Goal: Task Accomplishment & Management: Manage account settings

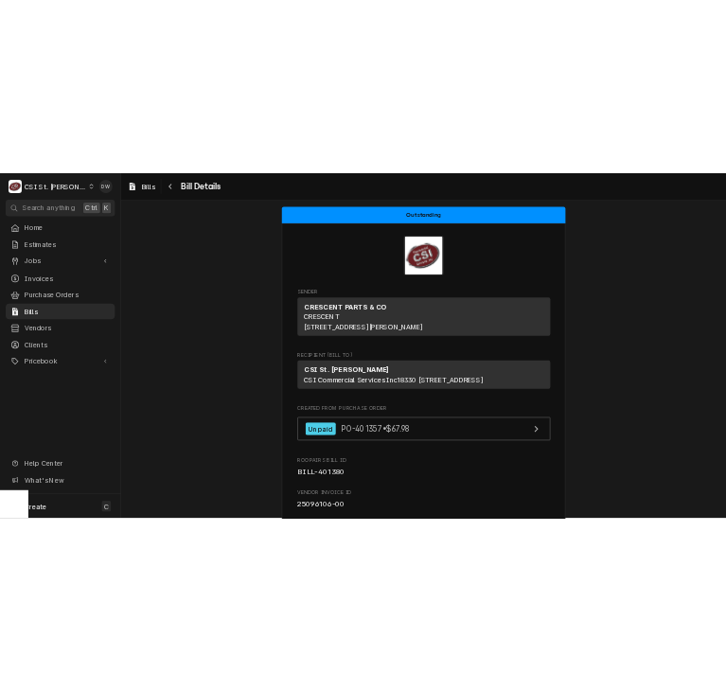
scroll to position [189, 0]
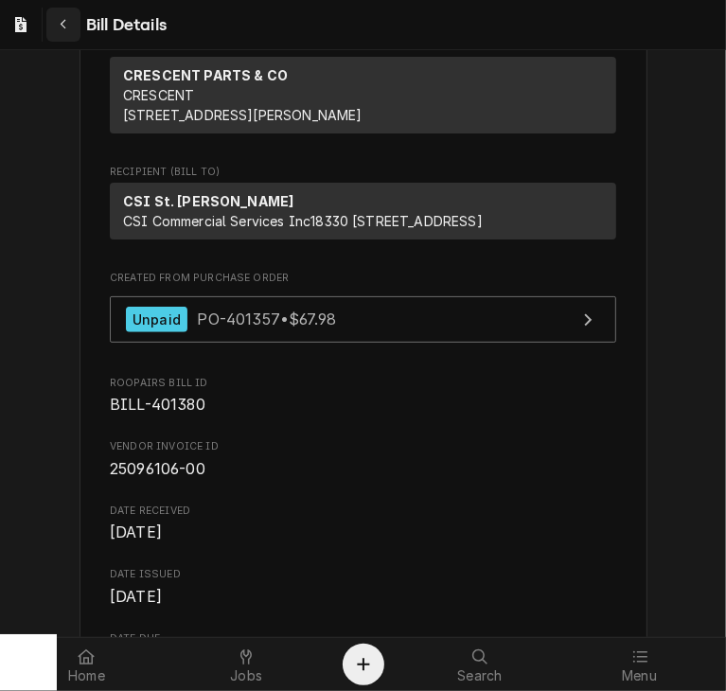
click at [65, 26] on icon "Navigate back" at bounding box center [64, 24] width 9 height 13
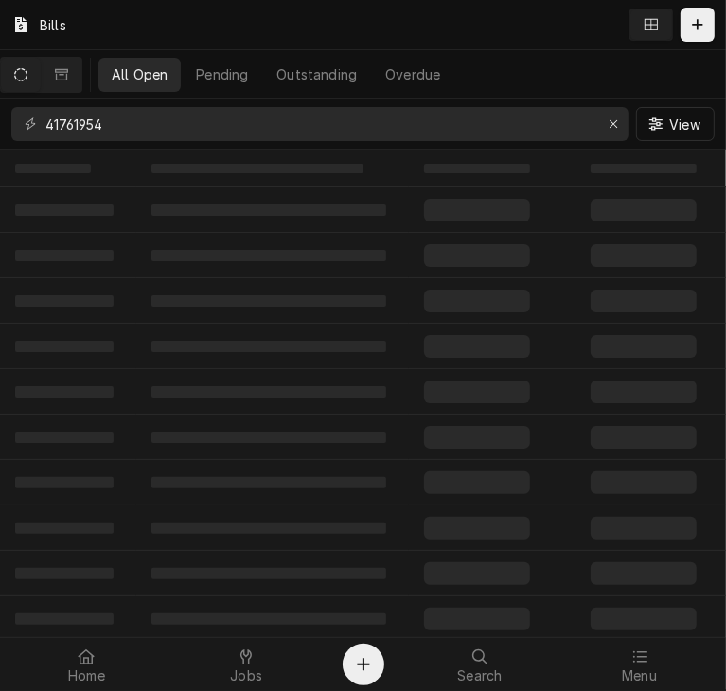
click at [643, 666] on div at bounding box center [639, 656] width 23 height 23
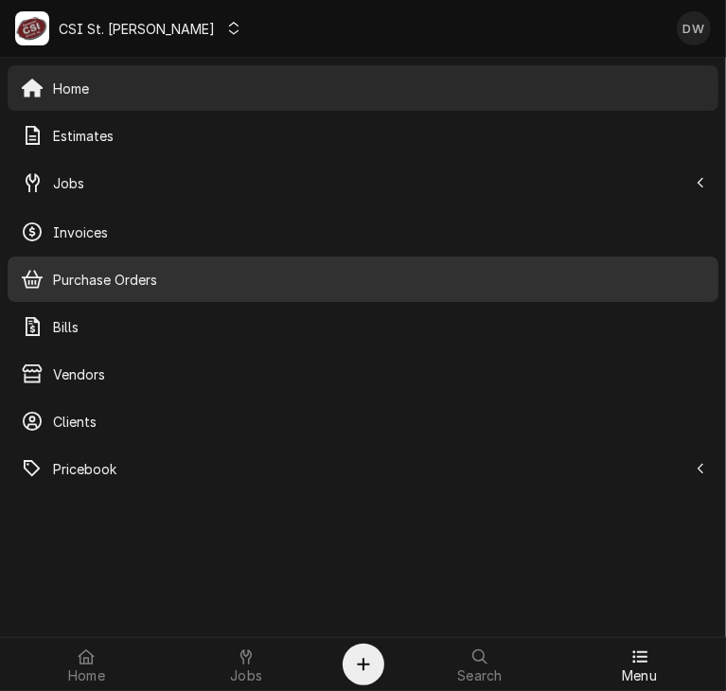
click at [75, 273] on span "Purchase Orders" at bounding box center [379, 280] width 652 height 20
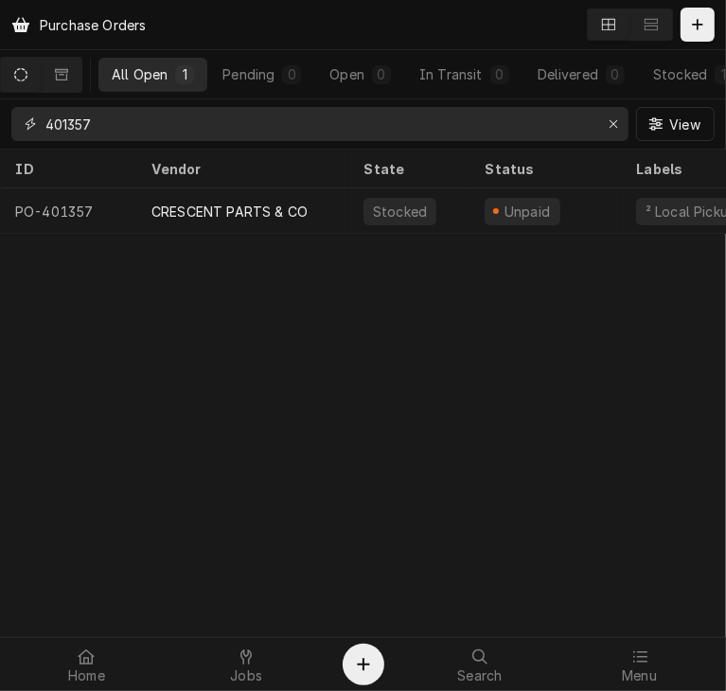
drag, startPoint x: 146, startPoint y: 123, endPoint x: -1, endPoint y: 133, distance: 147.0
click at [0, 133] on html "Purchase Orders All Open 1 Pending 0 Open 0 In Transit 0 Delivered 0 Stocked 1 …" at bounding box center [363, 345] width 726 height 691
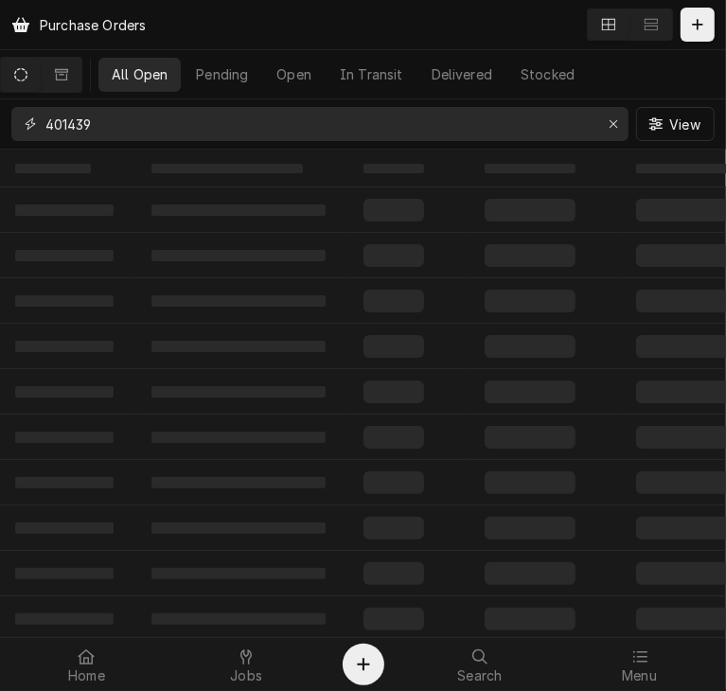
type input "401439"
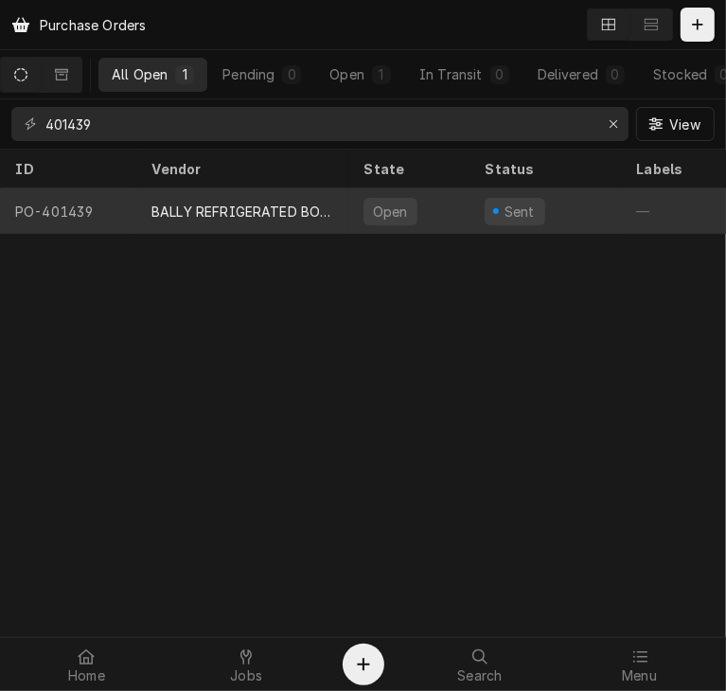
click at [238, 194] on div "BALLY REFRIGERATED BOXES" at bounding box center [242, 210] width 212 height 45
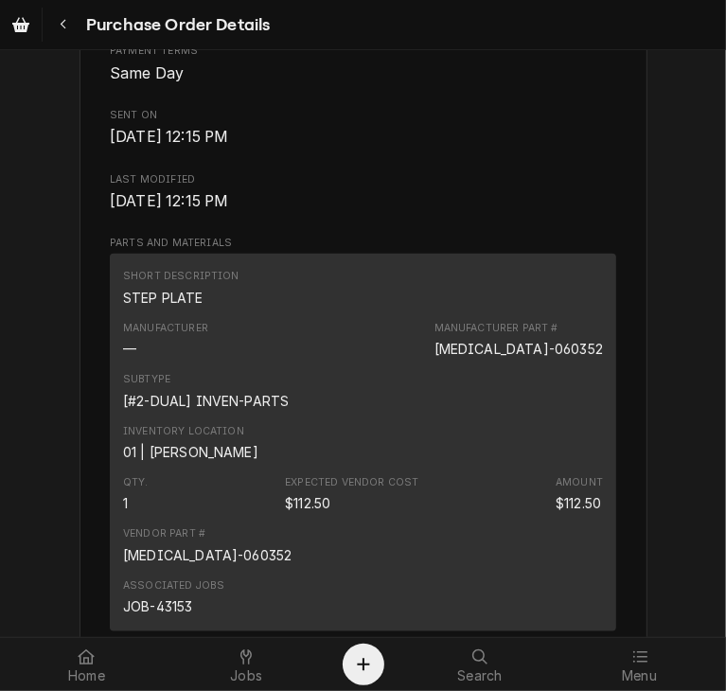
scroll to position [1038, 0]
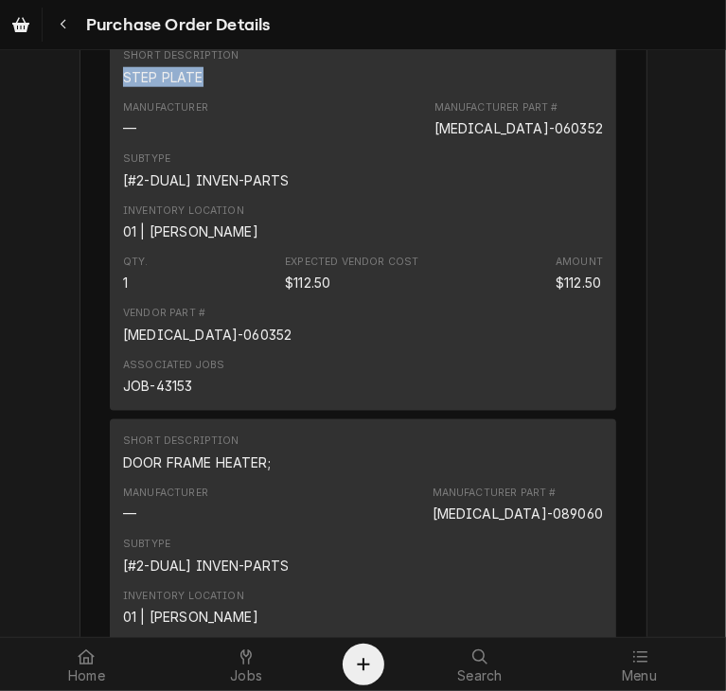
drag, startPoint x: 198, startPoint y: 113, endPoint x: 97, endPoint y: 114, distance: 100.3
click at [97, 114] on div "Vendor BALLY REFRIGERATED BOXES BALLY REFRIGERATED BOXES Bill To CSI St. Louis …" at bounding box center [363, 422] width 568 height 2724
copy div "STEP PLATE"
drag, startPoint x: 712, startPoint y: 326, endPoint x: 696, endPoint y: 489, distance: 163.5
click at [696, 489] on div "Sent Vendor BALLY REFRIGERATED BOXES BALLY REFRIGERATED BOXES Bill To CSI St. L…" at bounding box center [363, 406] width 726 height 2788
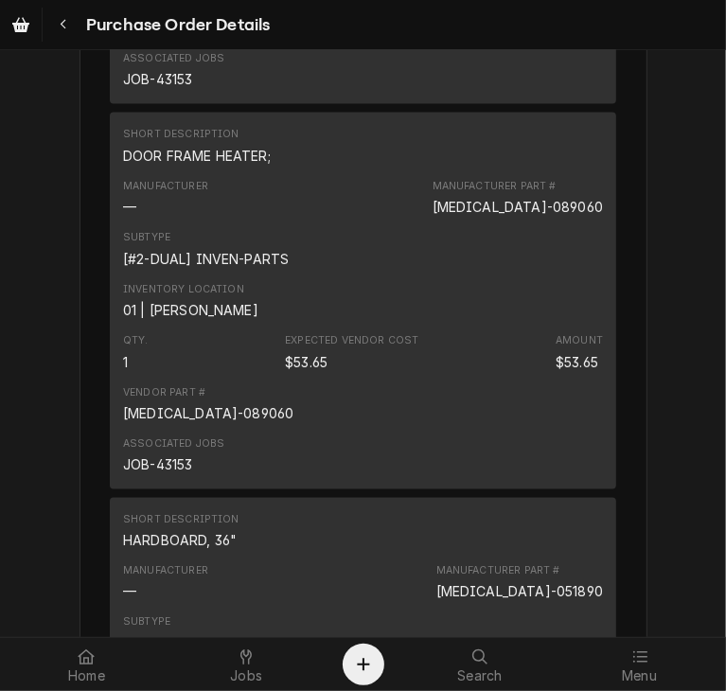
scroll to position [1385, 0]
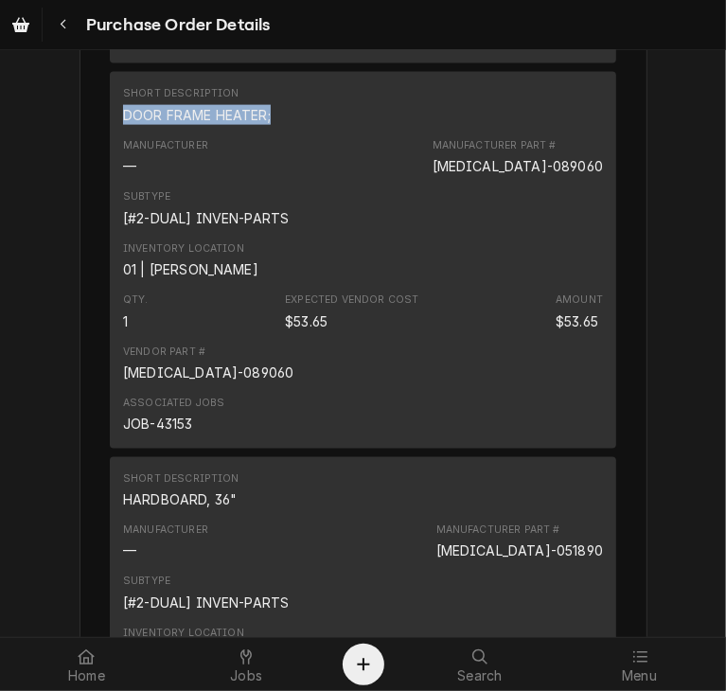
drag, startPoint x: 267, startPoint y: 152, endPoint x: 87, endPoint y: 163, distance: 180.0
click at [87, 163] on div "Vendor BALLY REFRIGERATED BOXES BALLY REFRIGERATED BOXES Bill To CSI St. Louis …" at bounding box center [363, 74] width 568 height 2724
click at [290, 173] on div "Manufacturer — Manufacturer Part # BAL-089060" at bounding box center [363, 156] width 480 height 51
drag, startPoint x: 265, startPoint y: 152, endPoint x: 109, endPoint y: 158, distance: 156.2
click at [110, 158] on div "Short Description DOOR FRAME HEATER; Manufacturer — Manufacturer Part # BAL-089…" at bounding box center [363, 260] width 506 height 377
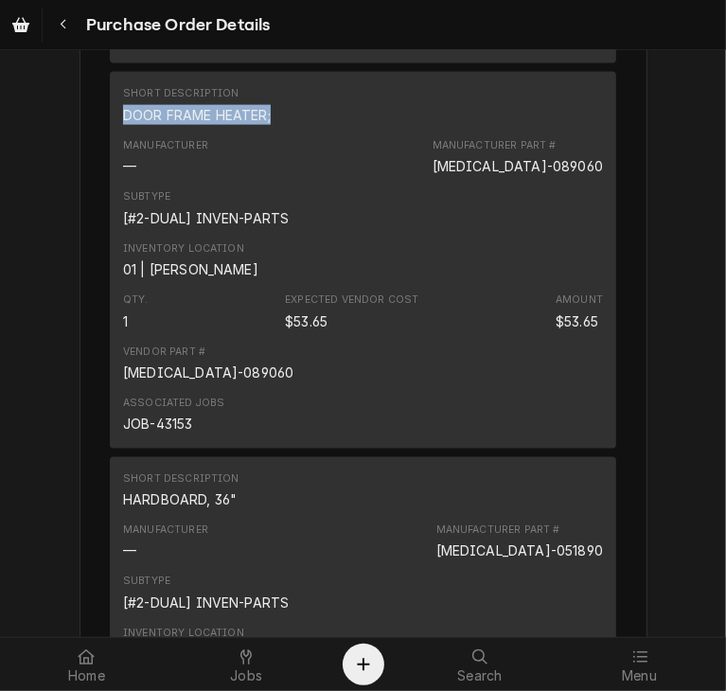
copy div "DOOR FRAME HEATER;"
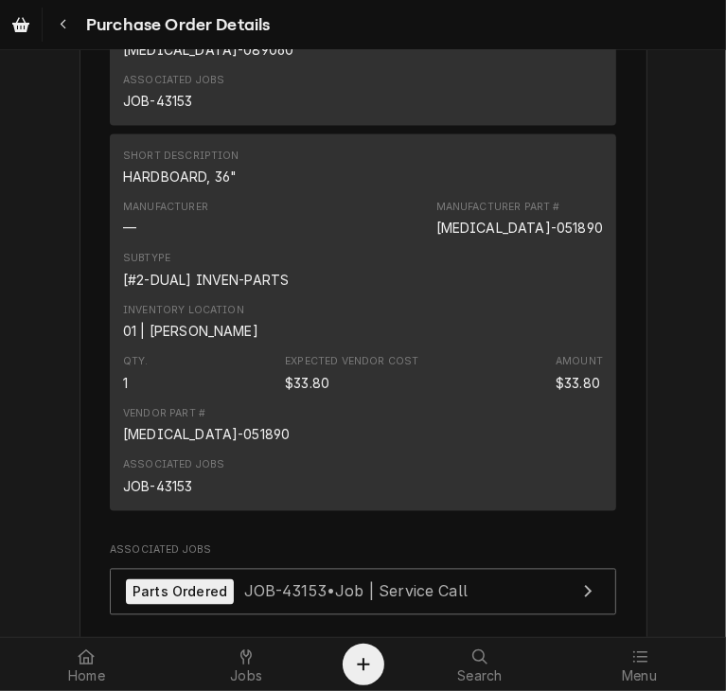
scroll to position [1715, 0]
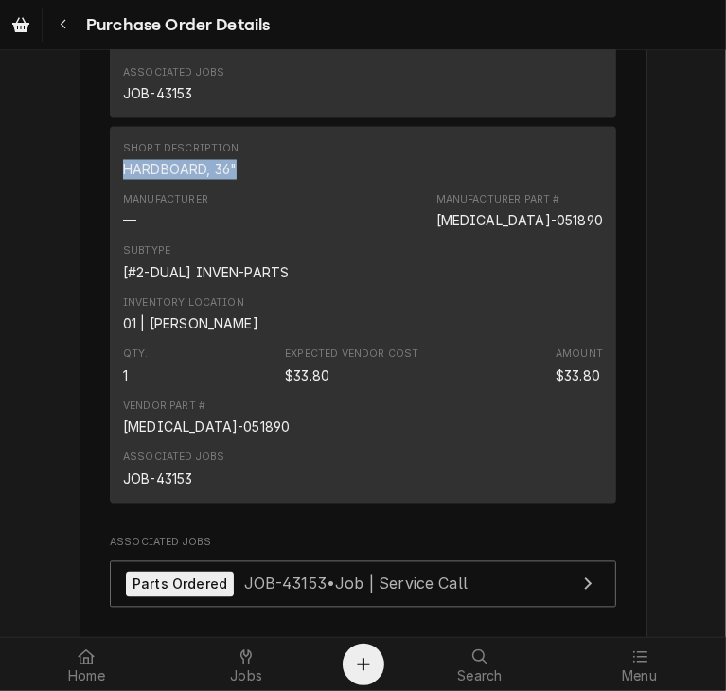
drag, startPoint x: 228, startPoint y: 206, endPoint x: 106, endPoint y: 221, distance: 123.0
click at [110, 221] on div "Short Description HARDBOARD, 36" Manufacturer — Manufacturer Part # BAL-051890 …" at bounding box center [363, 315] width 506 height 377
copy div "HARDBOARD, 36""
drag, startPoint x: 717, startPoint y: 463, endPoint x: 678, endPoint y: 596, distance: 138.9
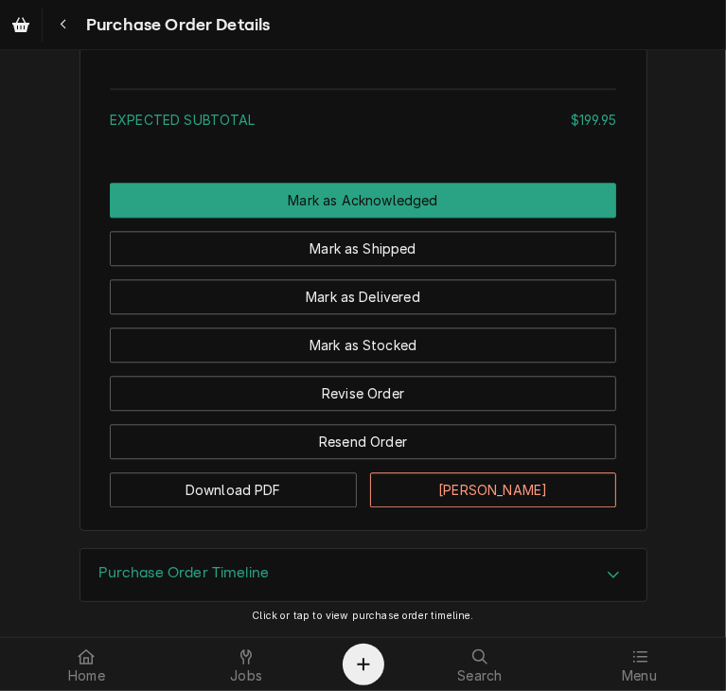
scroll to position [2326, 0]
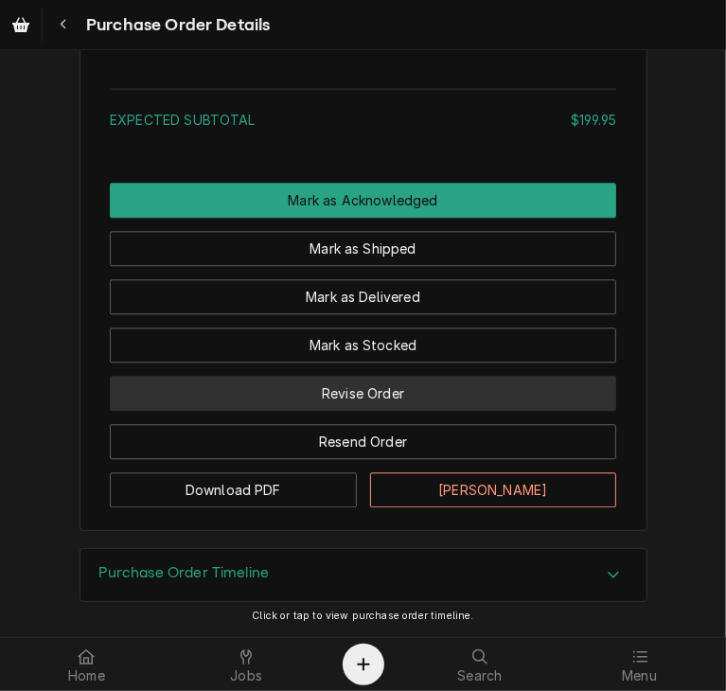
click at [358, 385] on button "Revise Order" at bounding box center [363, 393] width 506 height 35
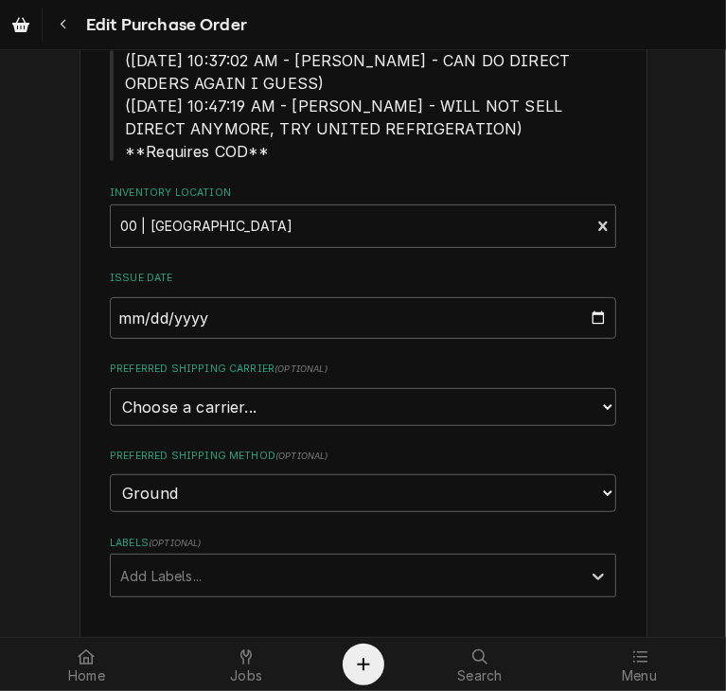
scroll to position [340, 0]
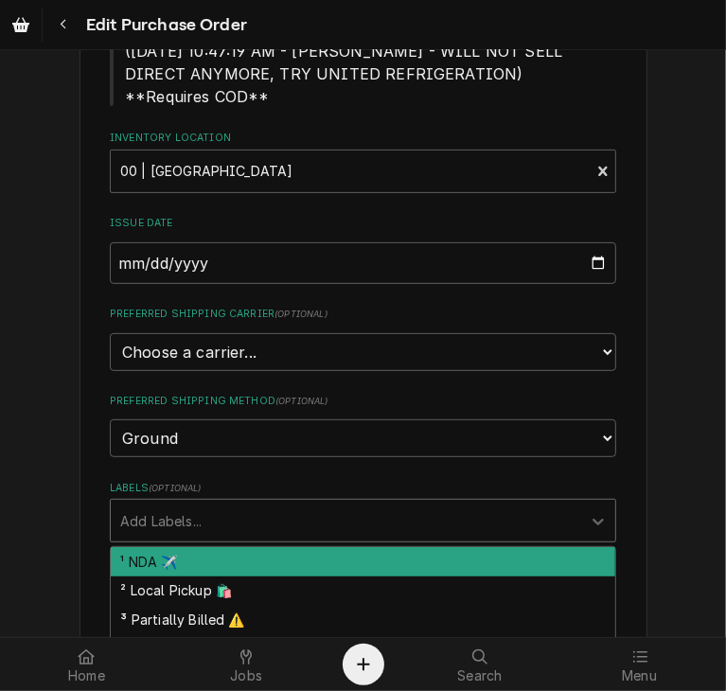
click at [353, 516] on div "Labels" at bounding box center [345, 520] width 451 height 34
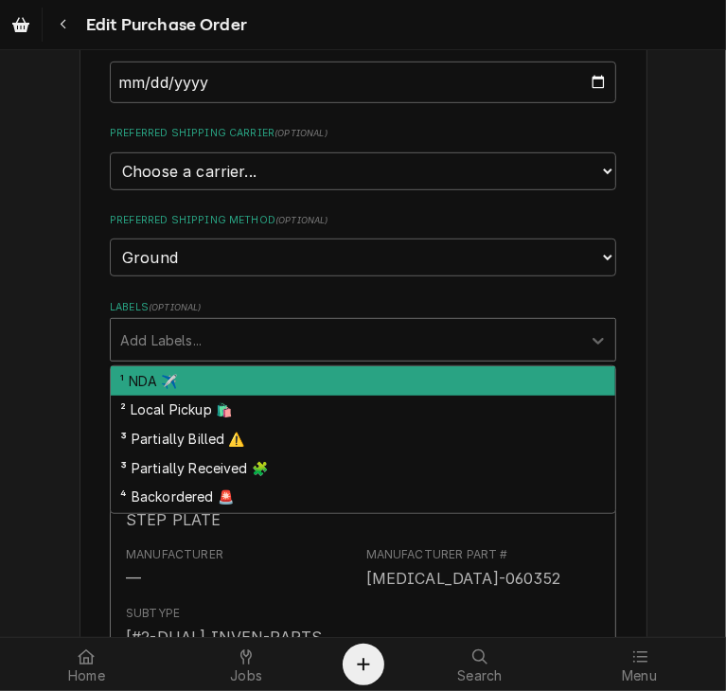
scroll to position [27, 0]
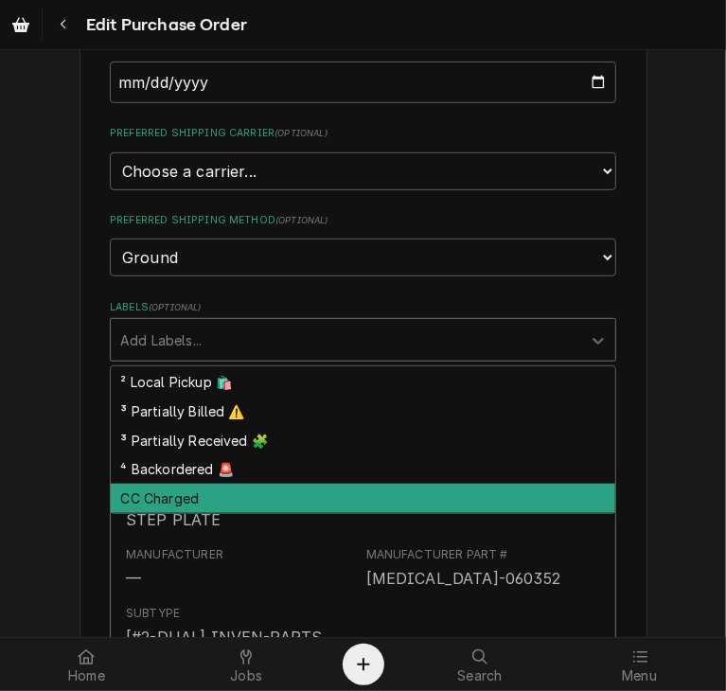
click at [237, 496] on div "CC Charged" at bounding box center [363, 497] width 504 height 29
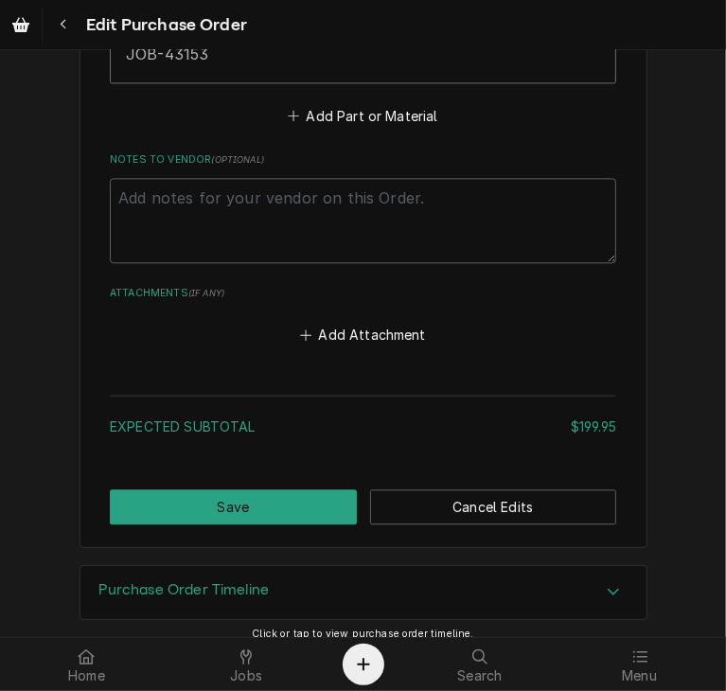
scroll to position [2234, 0]
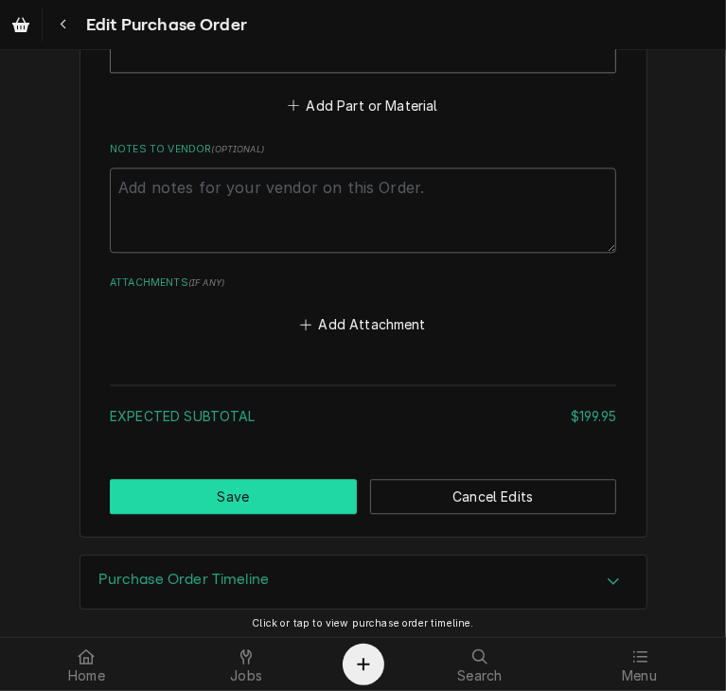
click at [192, 485] on button "Save" at bounding box center [233, 496] width 247 height 35
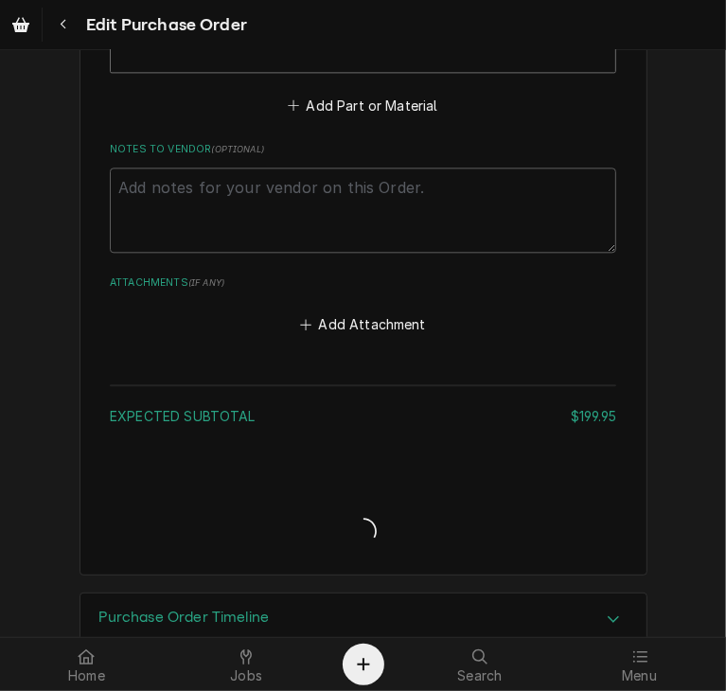
type textarea "x"
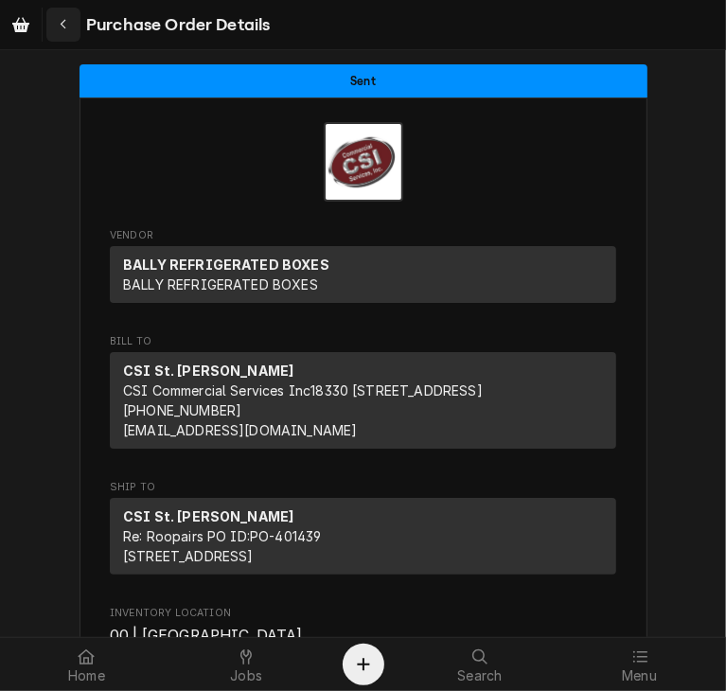
click at [72, 12] on button "Navigate back" at bounding box center [63, 25] width 34 height 34
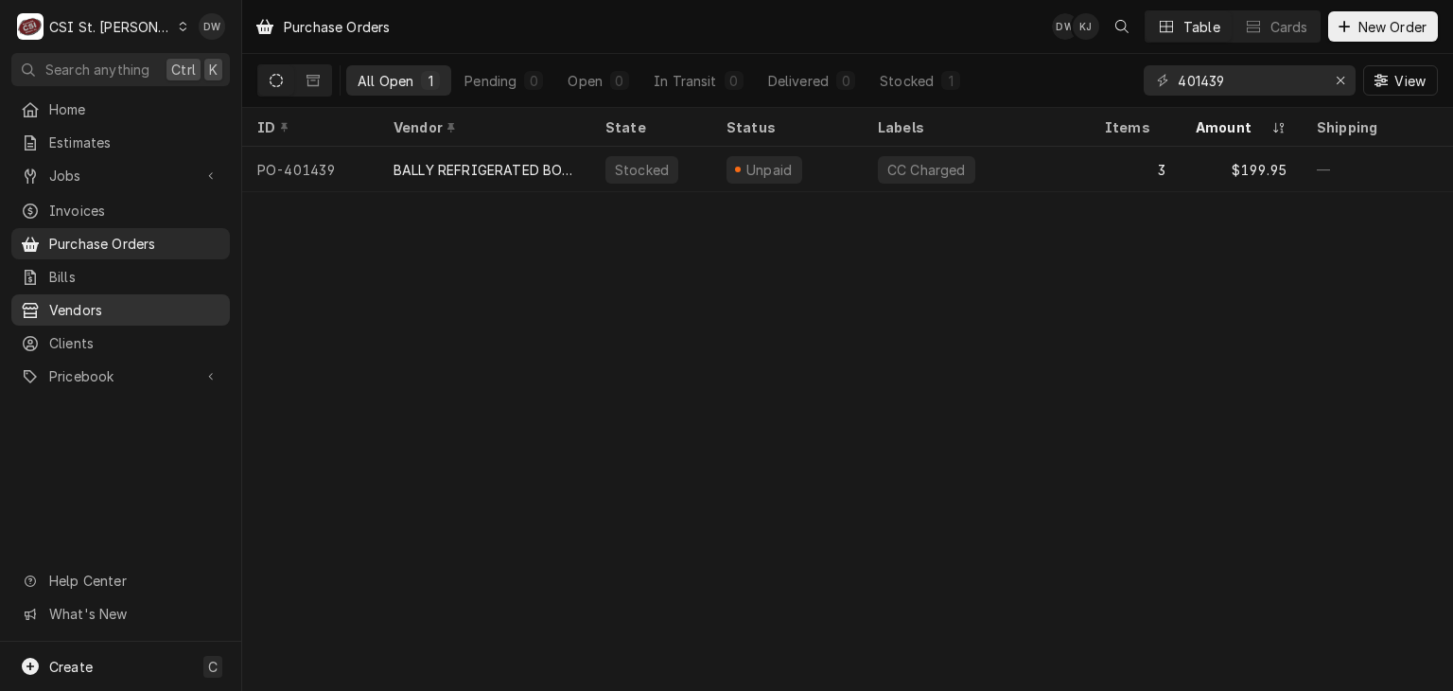
click at [87, 306] on span "Vendors" at bounding box center [134, 310] width 171 height 20
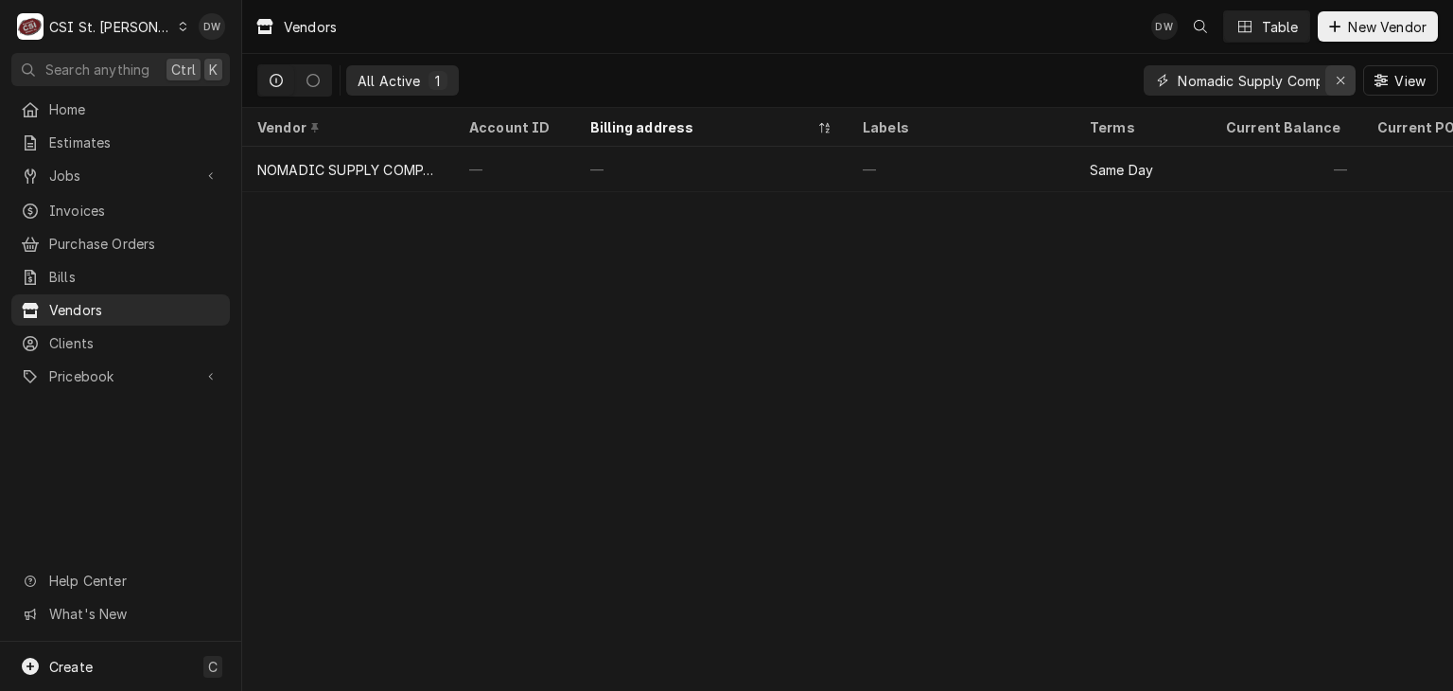
click at [1341, 80] on icon "Erase input" at bounding box center [1341, 80] width 10 height 13
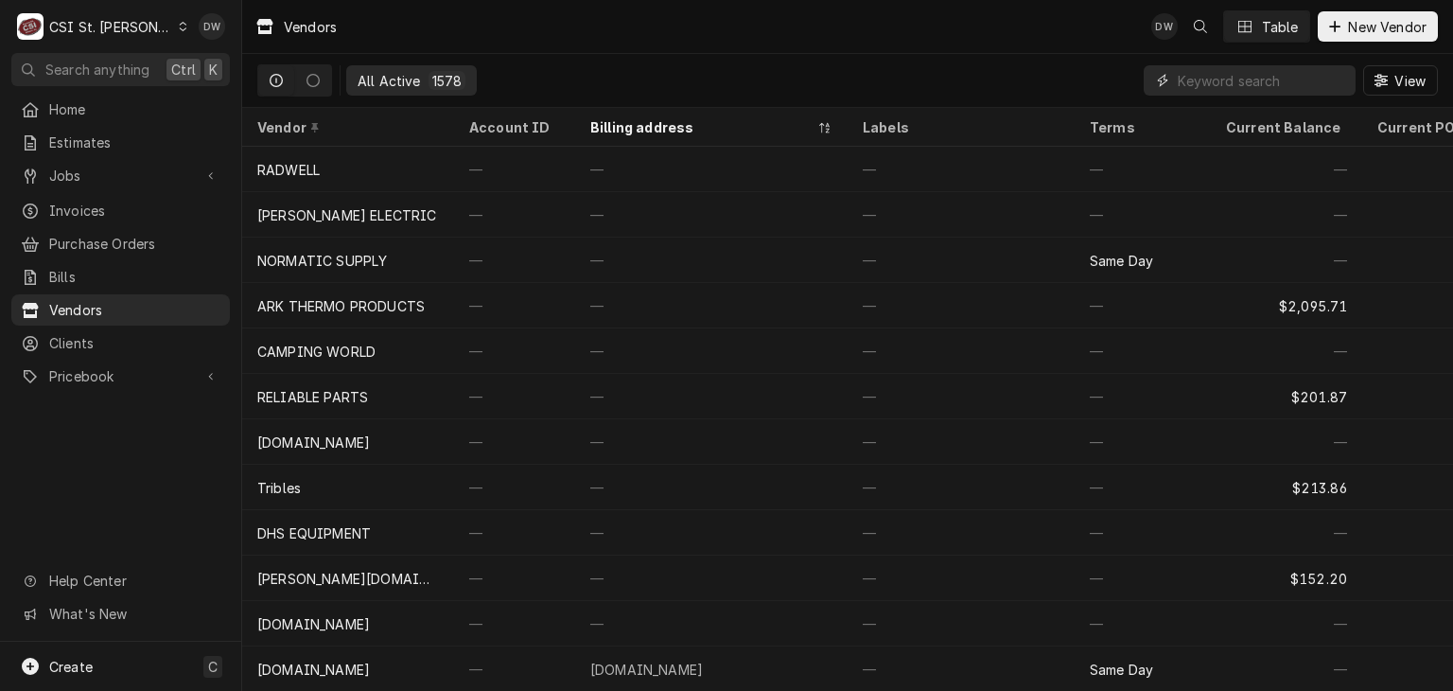
click at [1208, 77] on input "Dynamic Content Wrapper" at bounding box center [1262, 80] width 168 height 30
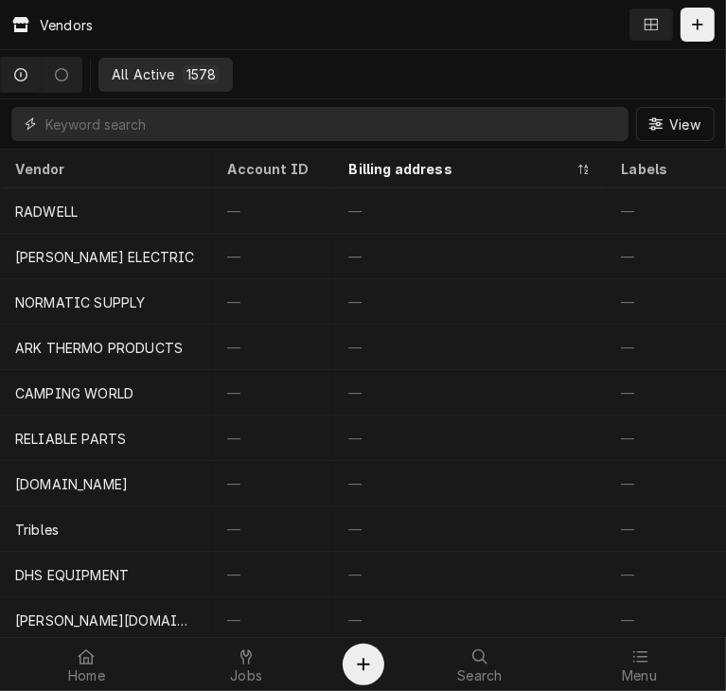
click at [207, 130] on input "Dynamic Content Wrapper" at bounding box center [331, 124] width 573 height 34
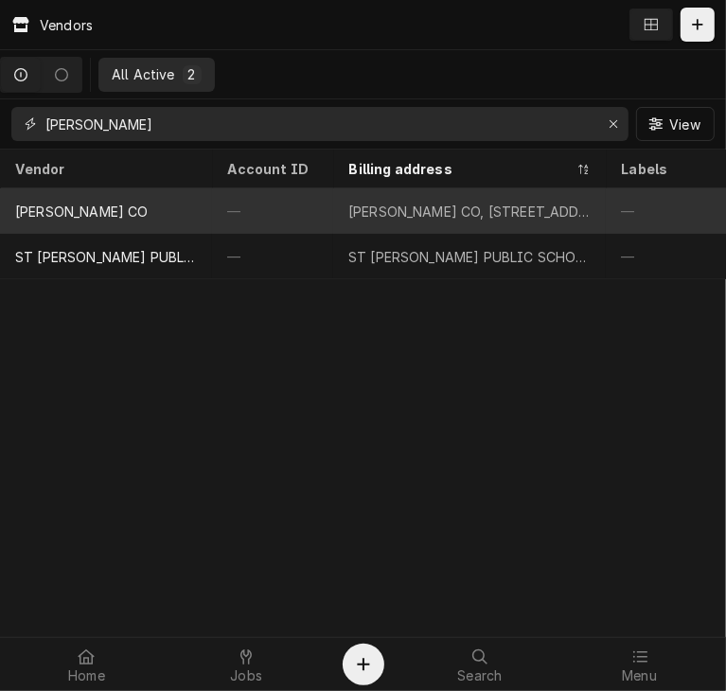
type input "charles d"
click at [144, 208] on div "[PERSON_NAME] CO" at bounding box center [81, 212] width 133 height 20
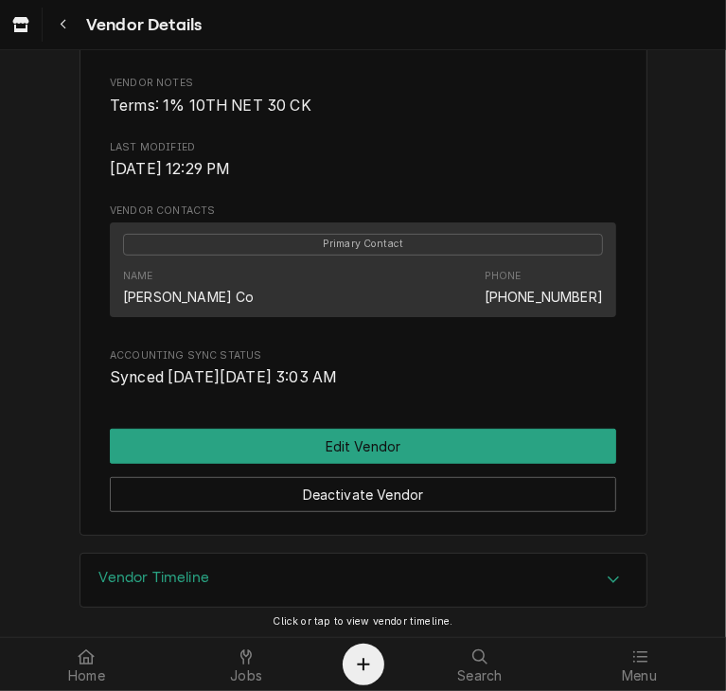
scroll to position [366, 0]
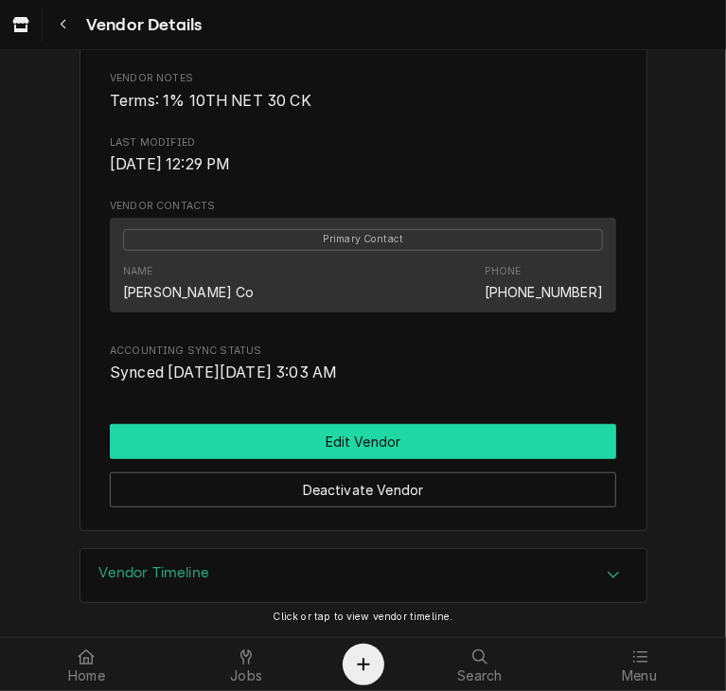
click at [458, 459] on button "Edit Vendor" at bounding box center [363, 441] width 506 height 35
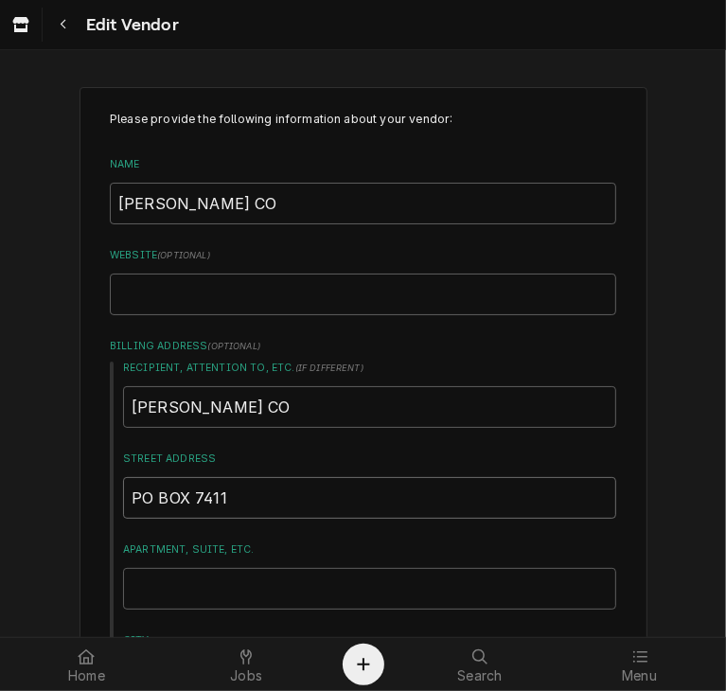
click at [235, 501] on input "PO BOX 7411" at bounding box center [369, 498] width 493 height 42
type textarea "x"
type input "PO BOX 741"
type textarea "x"
type input "PO BOX 74"
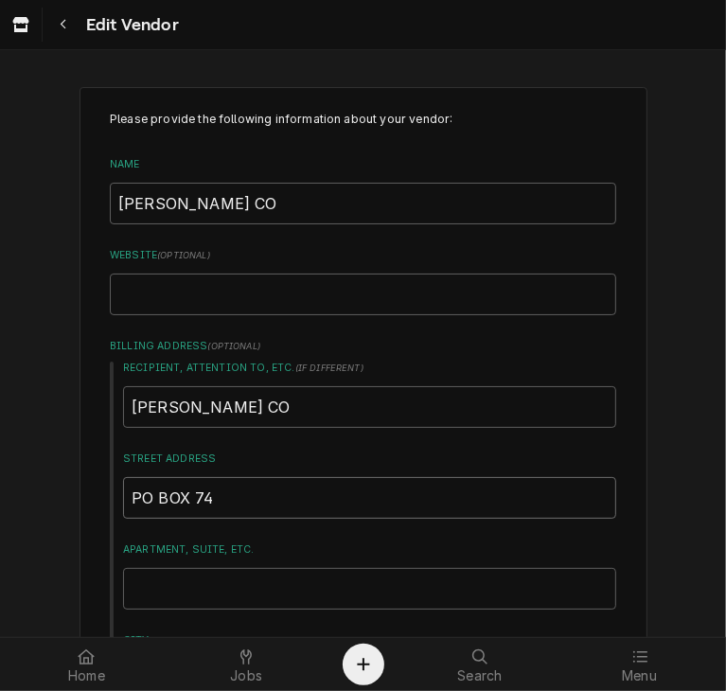
type textarea "x"
type input "PO BOX 7"
type textarea "x"
type input "PO BOX"
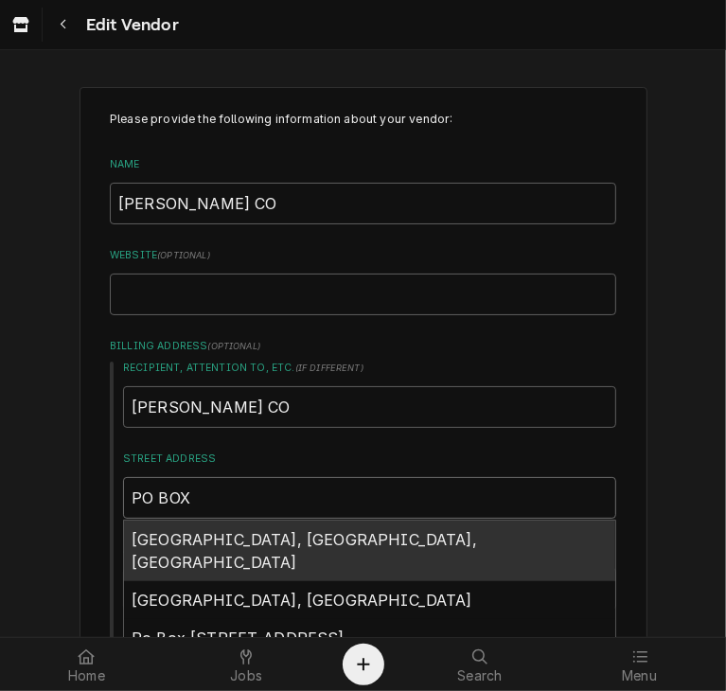
type textarea "x"
type input "PO BOX 8"
type textarea "x"
type input "PO BOX 87"
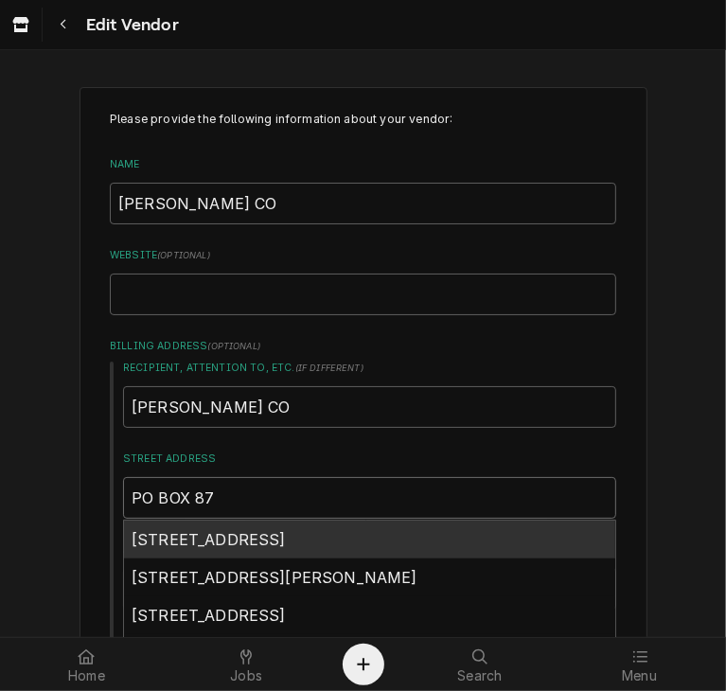
type textarea "x"
type input "PO BOX 876"
type textarea "x"
type input "PO BOX 8760"
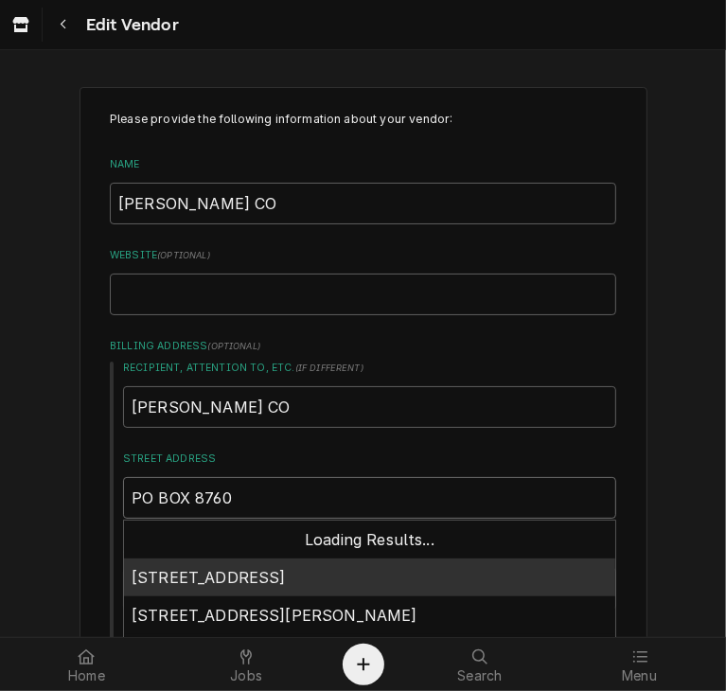
type textarea "x"
type input "PO BOX 87600"
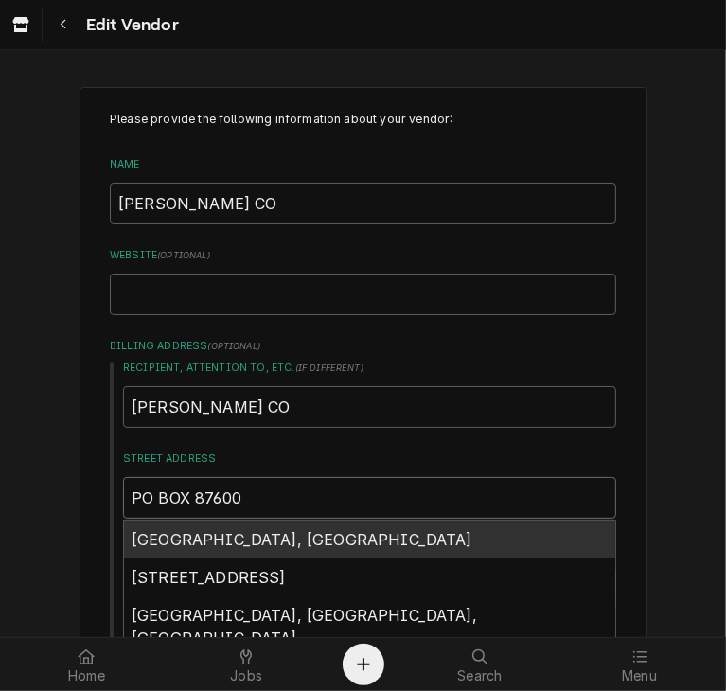
type textarea "x"
type input "PO BOX 876004"
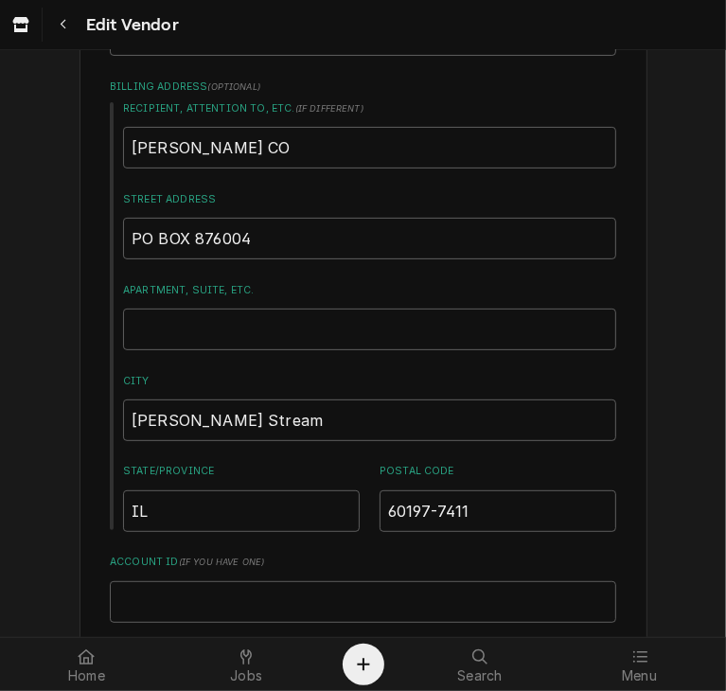
scroll to position [344, 0]
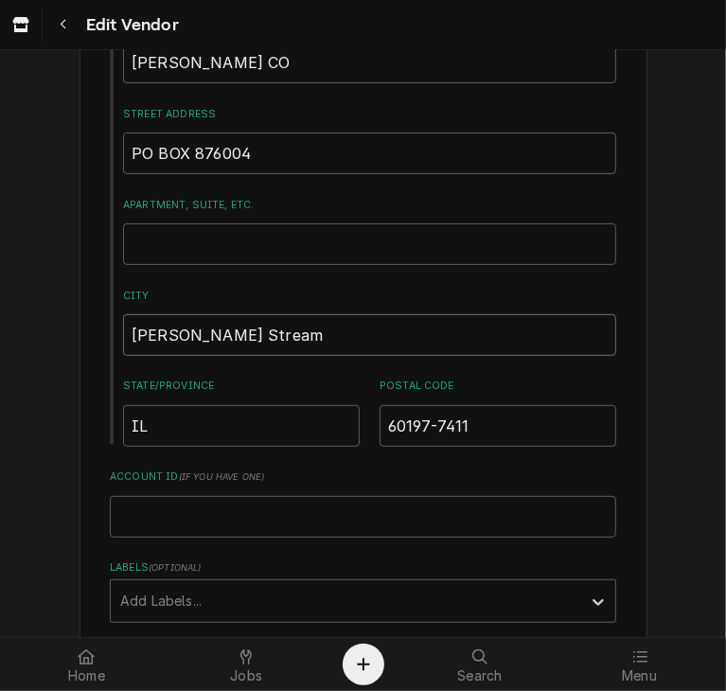
drag, startPoint x: 231, startPoint y: 327, endPoint x: 113, endPoint y: 333, distance: 118.4
click at [113, 333] on div "Recipient, Attention To, etc. ( if different ) CHARLES D JONES CO Street Addres…" at bounding box center [363, 231] width 506 height 430
type textarea "x"
type input "K"
type textarea "x"
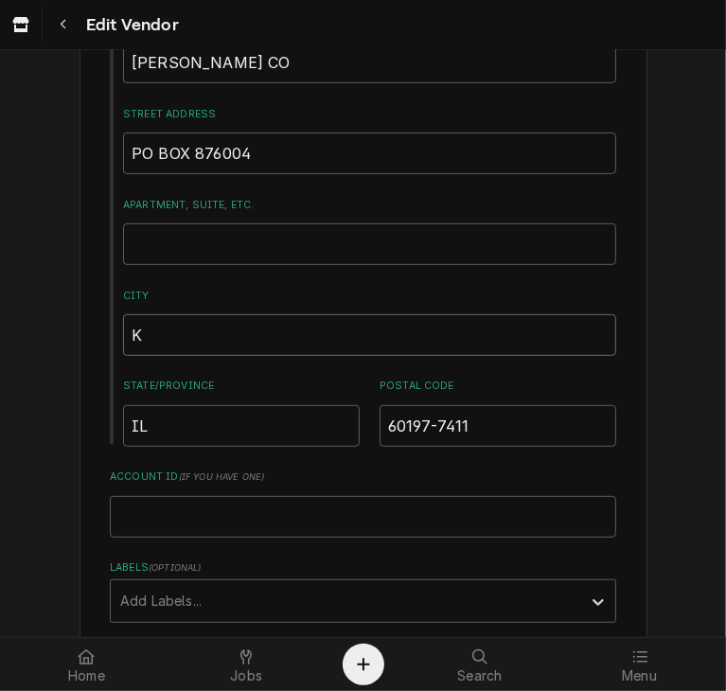
type input "KA"
type textarea "x"
type input "KAN"
type textarea "x"
type input "KANSA"
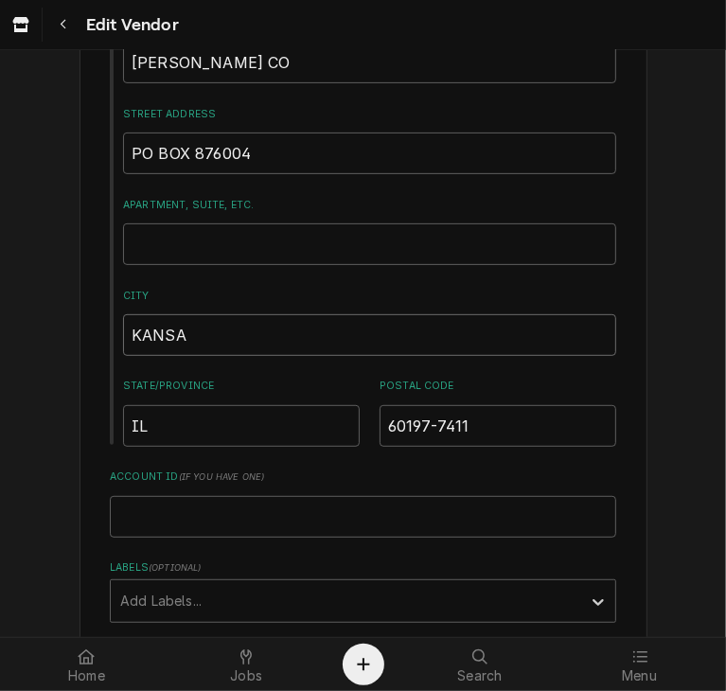
type textarea "x"
type input "KANSAS"
type textarea "x"
type input "KANSAS"
type textarea "x"
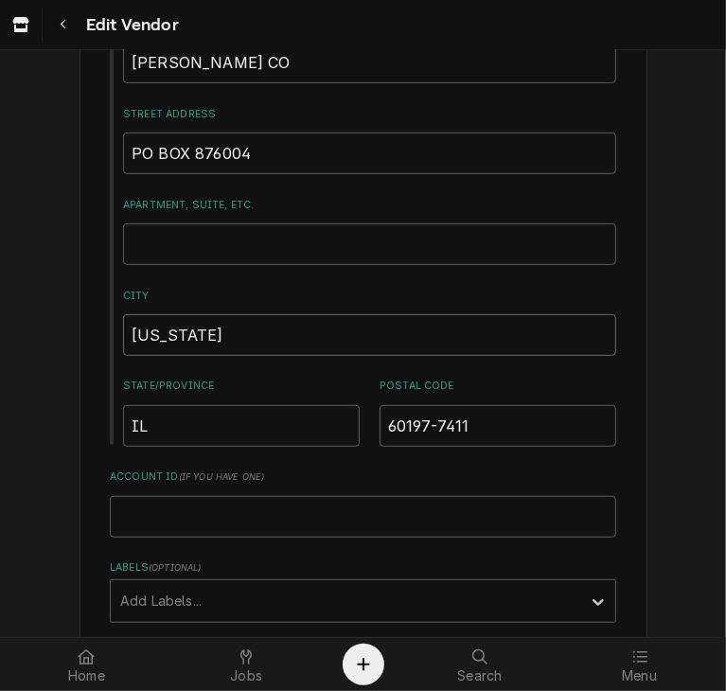
type input "KANSAS C"
type textarea "x"
type input "KANSAS CI"
type textarea "x"
type input "KANSAS CIT"
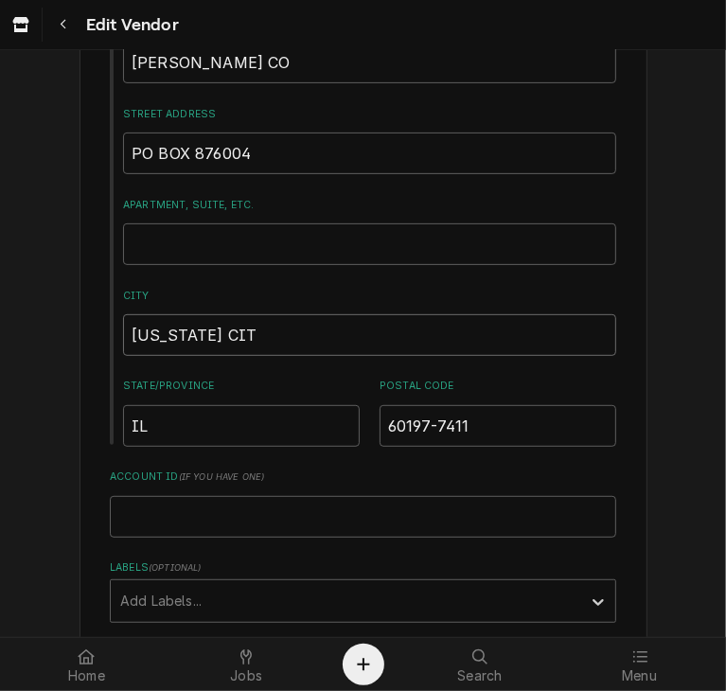
type textarea "x"
type input "KANSAS CITY"
drag, startPoint x: 149, startPoint y: 424, endPoint x: 65, endPoint y: 421, distance: 84.2
click at [65, 421] on div "Please provide the following information about your vendor: Name CHARLES D JONE…" at bounding box center [363, 514] width 726 height 1576
type textarea "x"
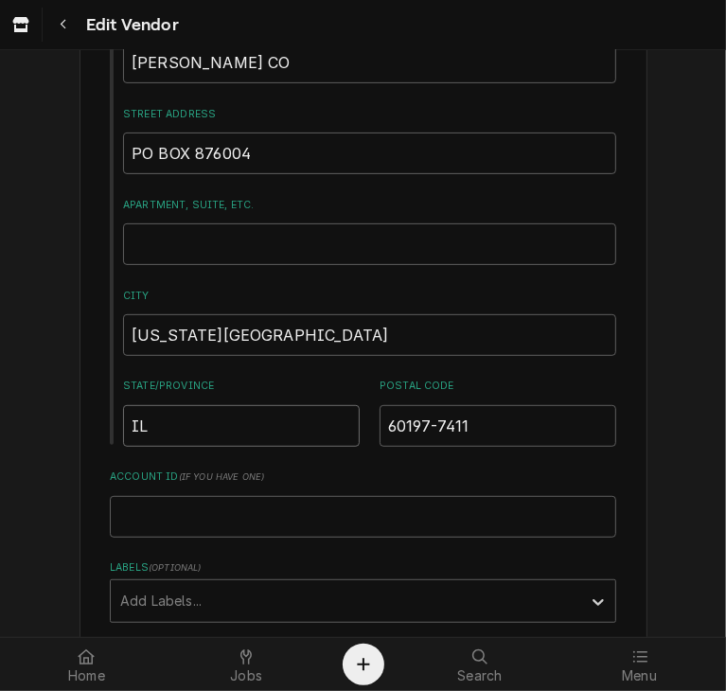
type input "M"
type textarea "x"
type input "MO"
drag, startPoint x: 469, startPoint y: 426, endPoint x: 337, endPoint y: 425, distance: 132.4
click at [337, 425] on div "State/Province MO Postal Code 60197-7411" at bounding box center [369, 411] width 493 height 67
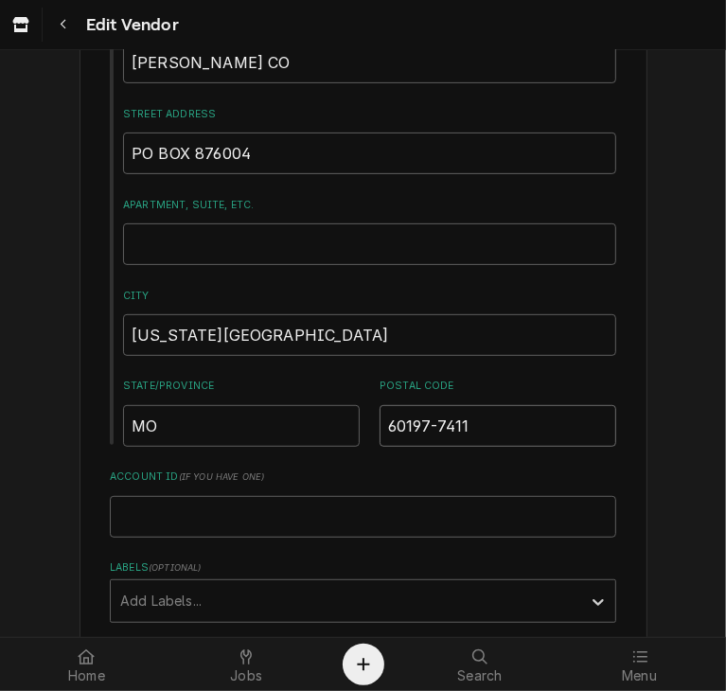
type textarea "x"
type input "6"
type textarea "x"
type input "64"
type textarea "x"
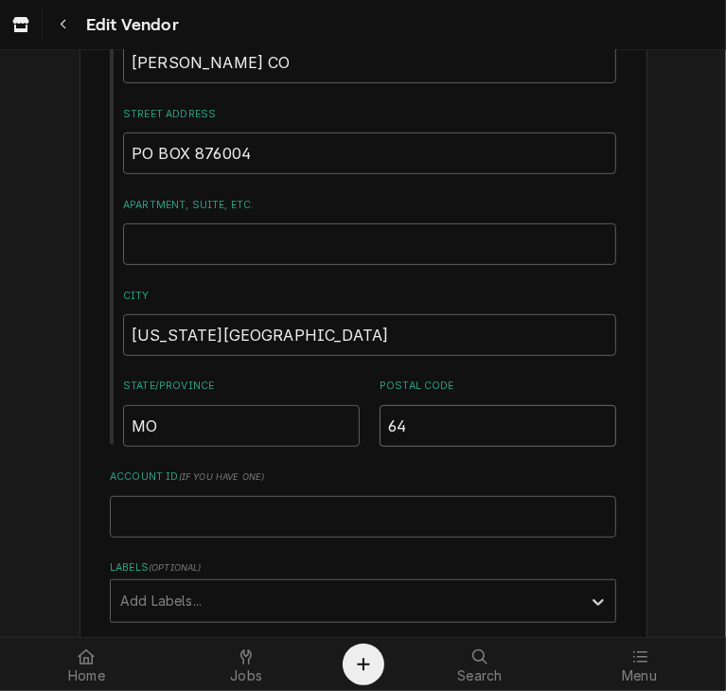
type input "641"
type textarea "x"
type input "6418"
type textarea "x"
type input "64187"
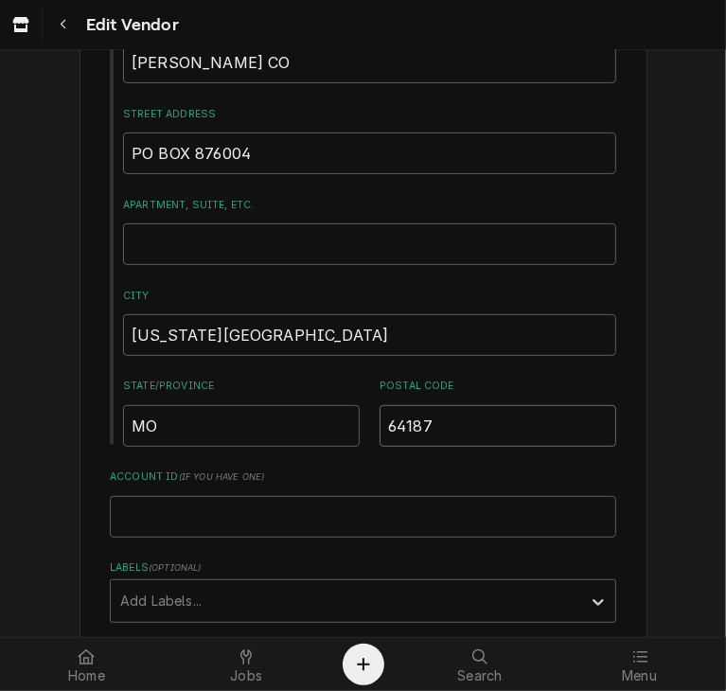
type textarea "x"
type input "64187-"
type textarea "x"
type input "64187-6"
type textarea "x"
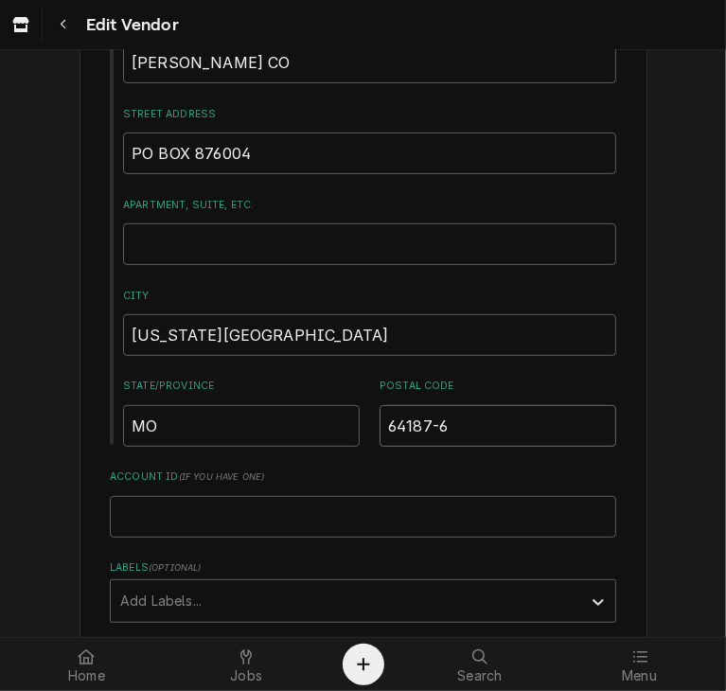
type input "64187-66"
type textarea "x"
type input "64187-660"
type textarea "x"
type input "64187-6604"
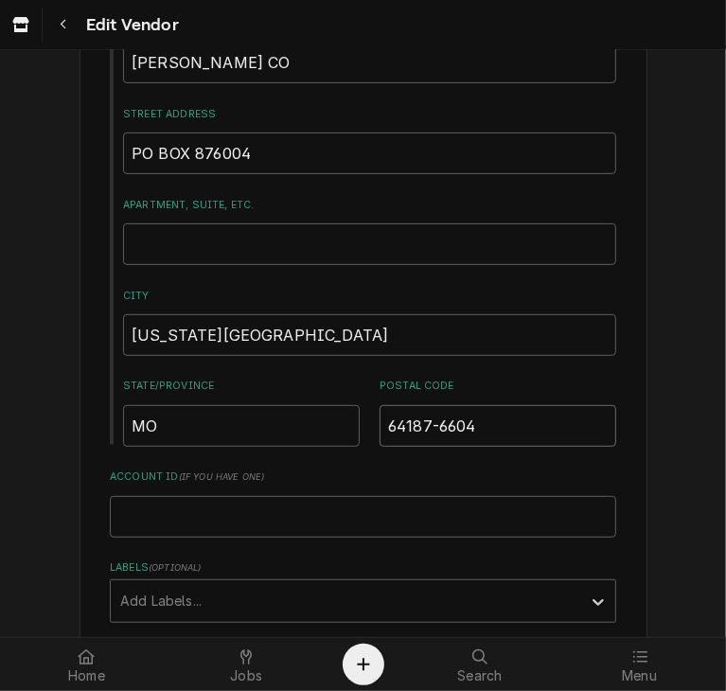
type textarea "x"
type input "64187-660"
type textarea "x"
type input "64187-66"
type textarea "x"
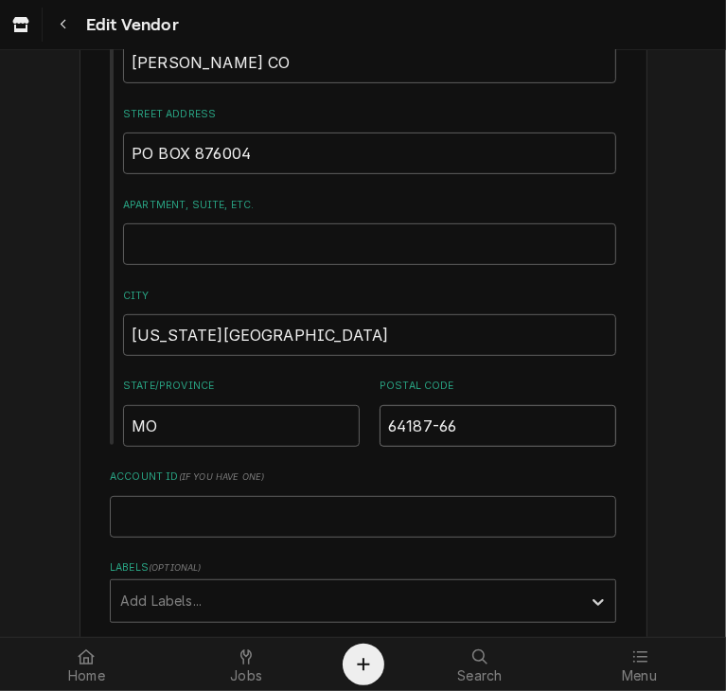
type input "64187-6"
type textarea "x"
type input "64187-60"
type textarea "x"
type input "64187-600"
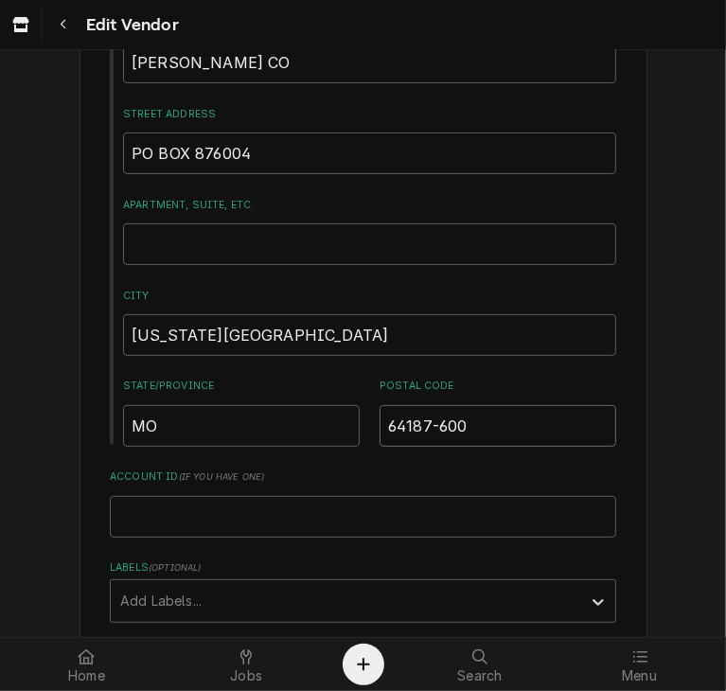
type textarea "x"
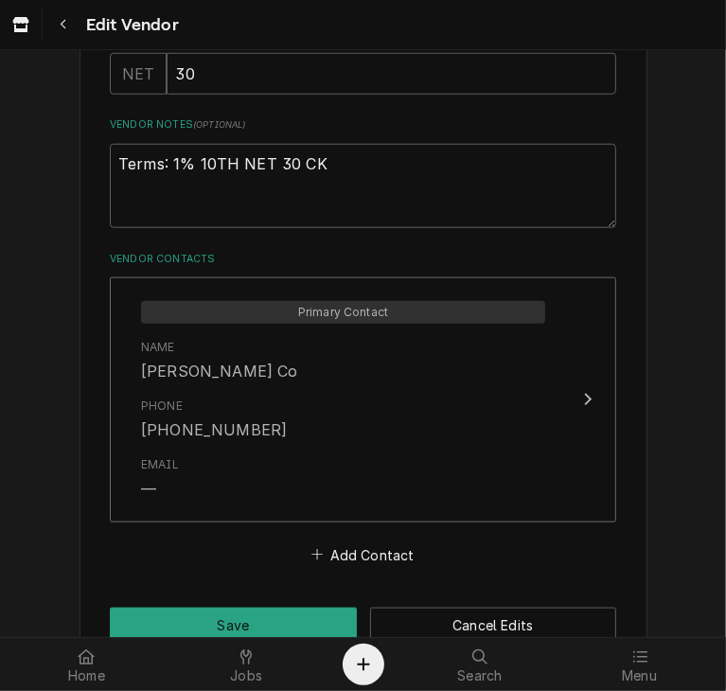
scroll to position [968, 0]
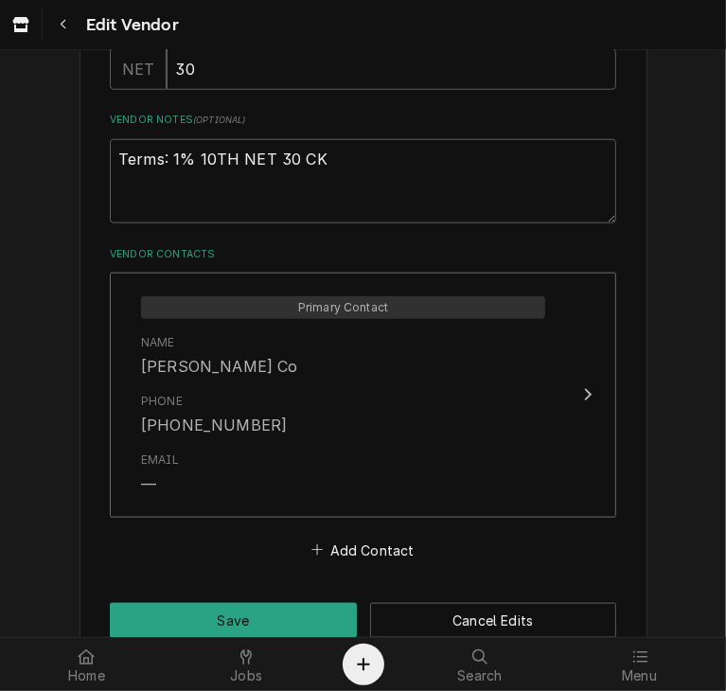
type input "64187-6004"
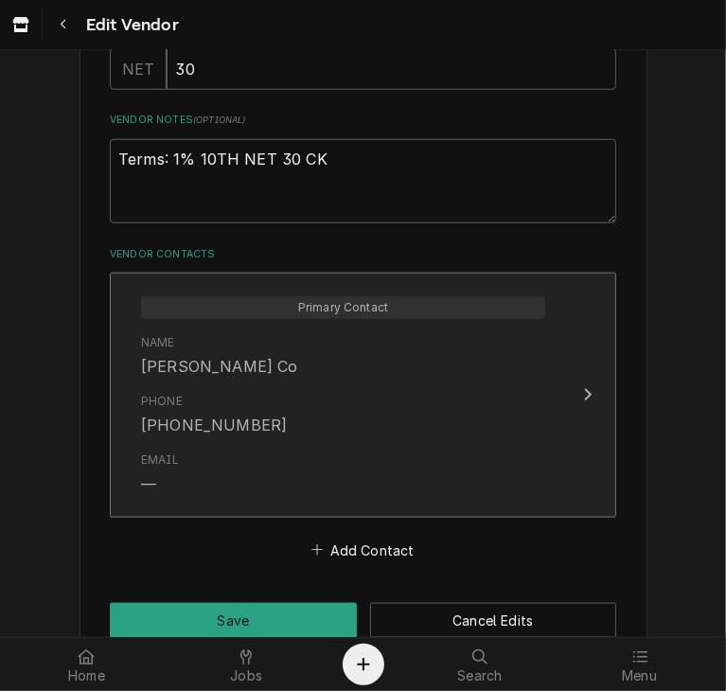
click at [583, 392] on icon "Update Contact" at bounding box center [587, 394] width 9 height 15
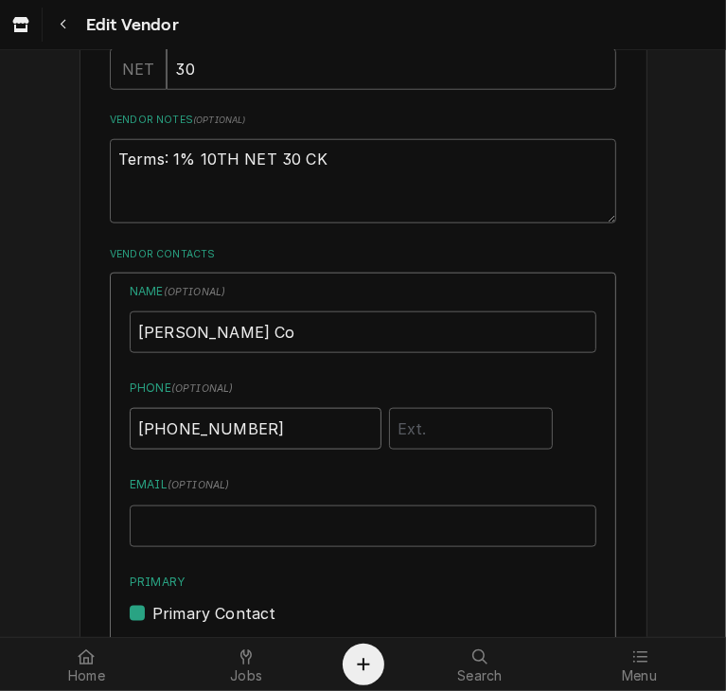
drag, startPoint x: 270, startPoint y: 429, endPoint x: 67, endPoint y: 447, distance: 203.3
click at [67, 447] on div "Please provide the following information about your vendor: Name CHARLES D JONE…" at bounding box center [363, 31] width 726 height 1858
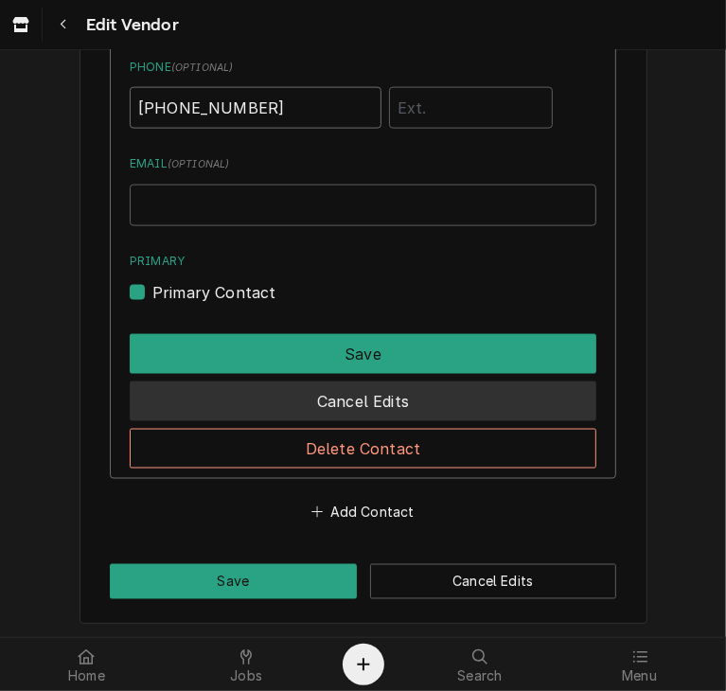
type input "(816) 561-3761"
click at [342, 412] on button "Cancel Edits" at bounding box center [363, 401] width 466 height 40
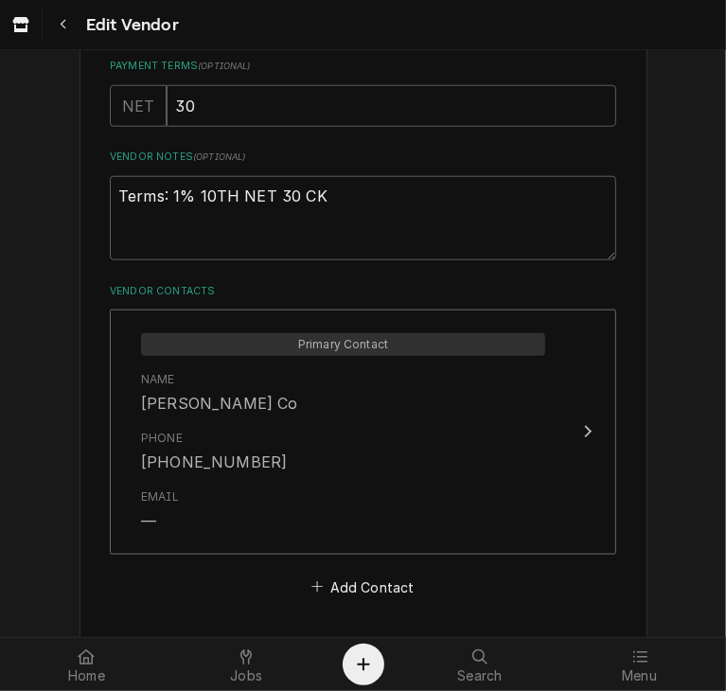
scroll to position [1008, 0]
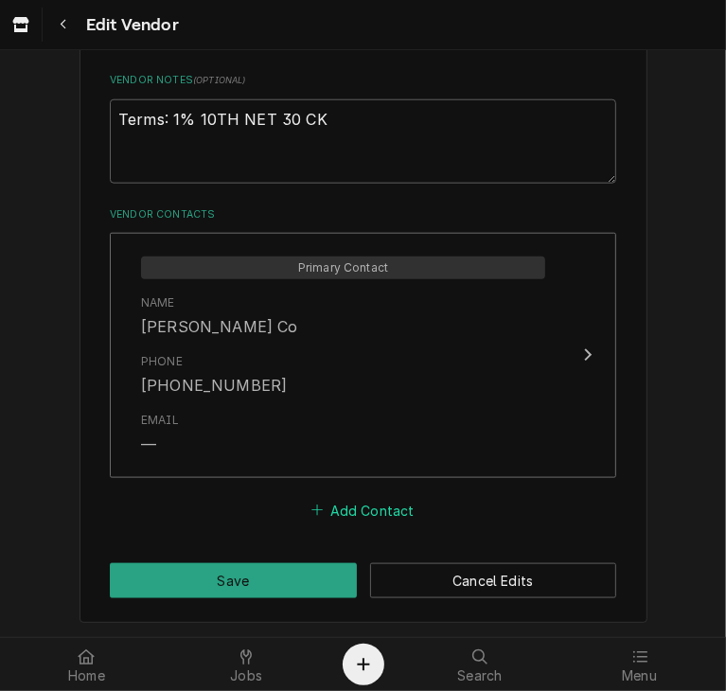
click at [358, 501] on button "Add Contact" at bounding box center [362, 510] width 109 height 26
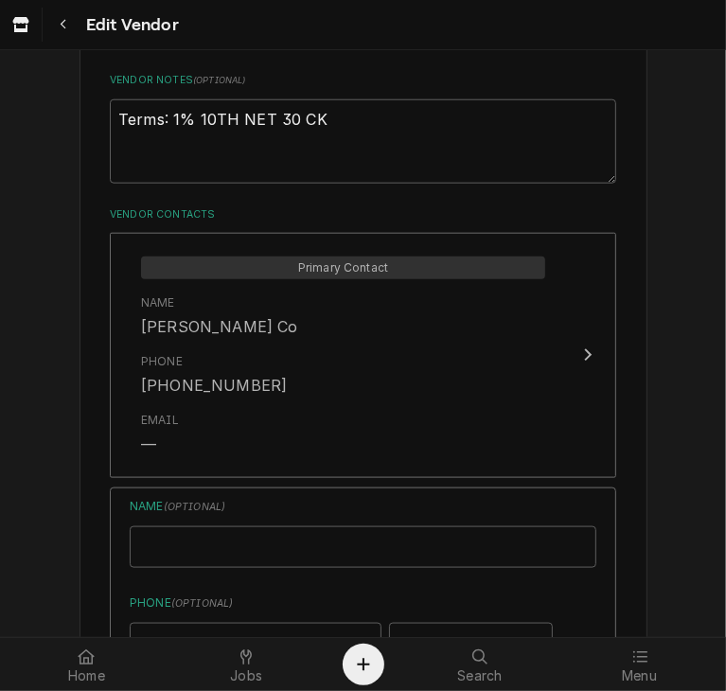
type textarea "x"
click at [267, 546] on input "Name" at bounding box center [363, 547] width 466 height 42
type input "a"
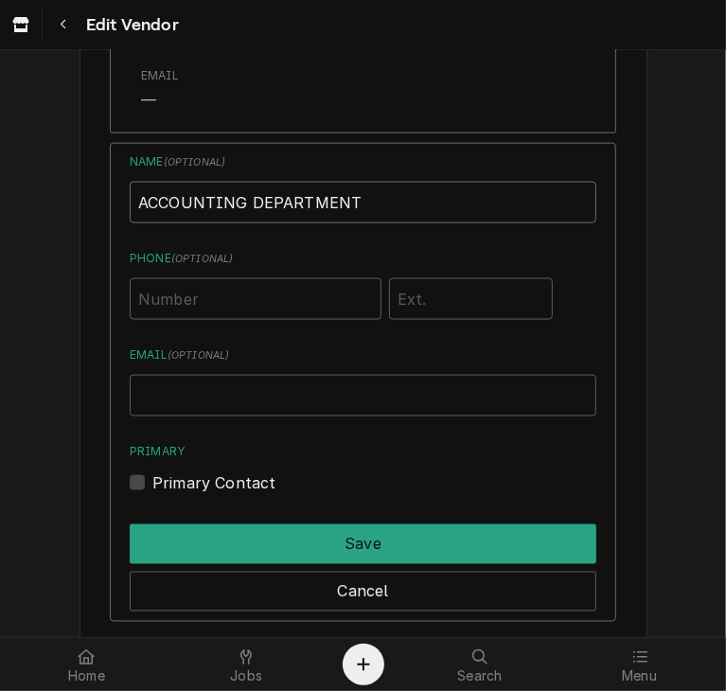
scroll to position [1386, 0]
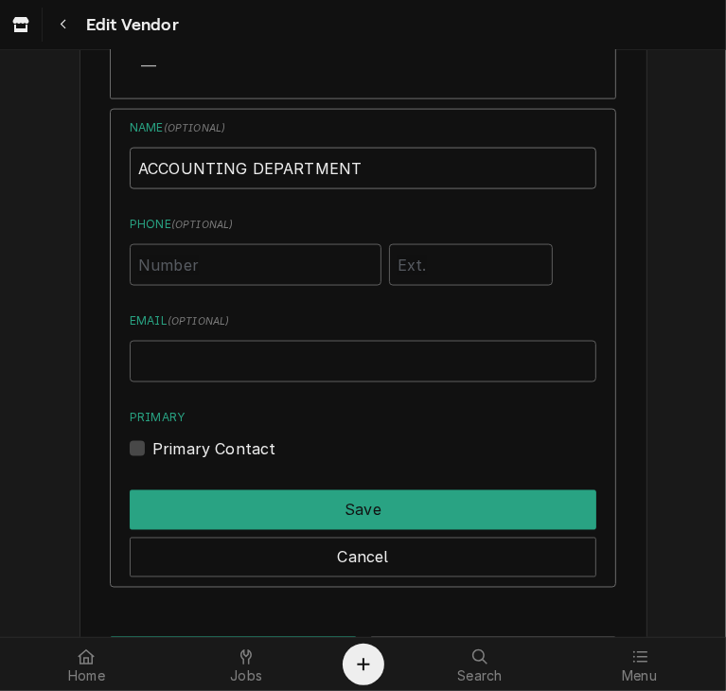
type input "ACCOUNTING DEPARTMENT"
click at [144, 273] on input "Phone ( optional )" at bounding box center [256, 265] width 252 height 42
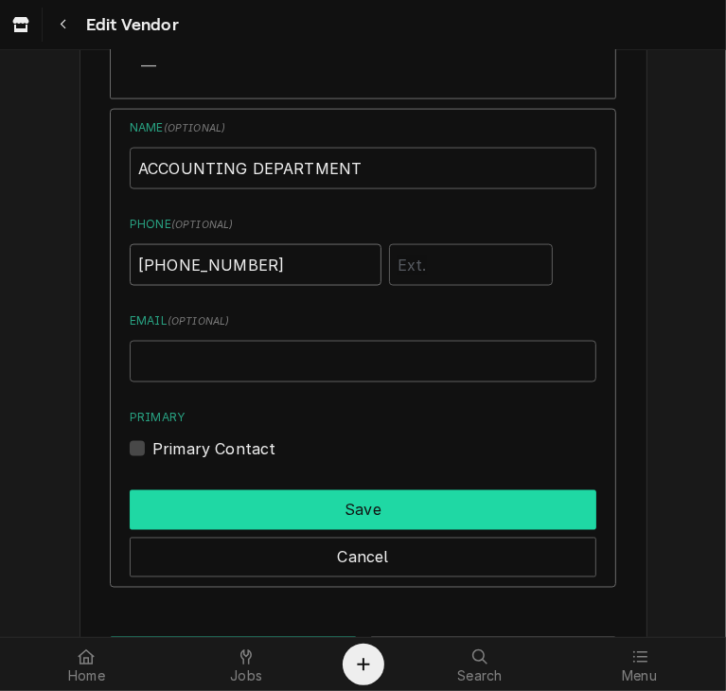
type input "(816) 561-3761"
click at [310, 515] on button "Save" at bounding box center [363, 510] width 466 height 40
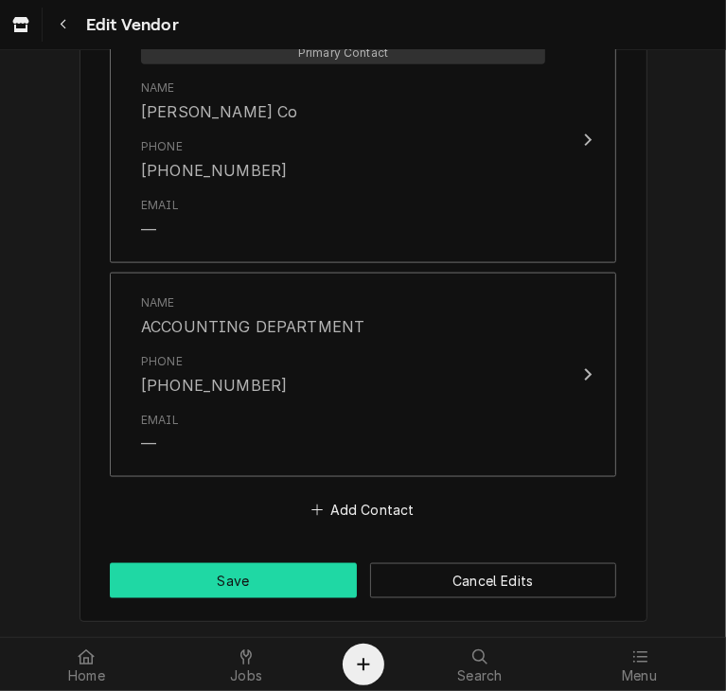
click at [260, 587] on button "Save" at bounding box center [233, 580] width 247 height 35
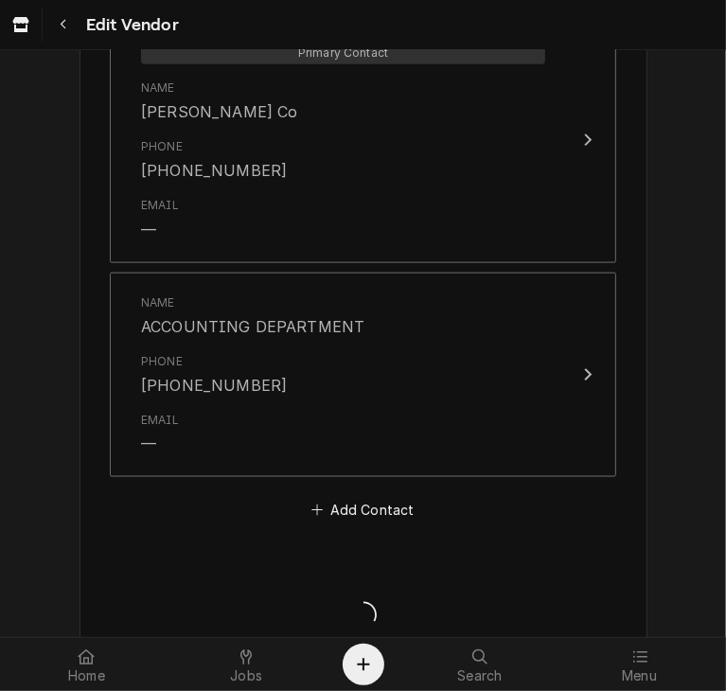
type textarea "x"
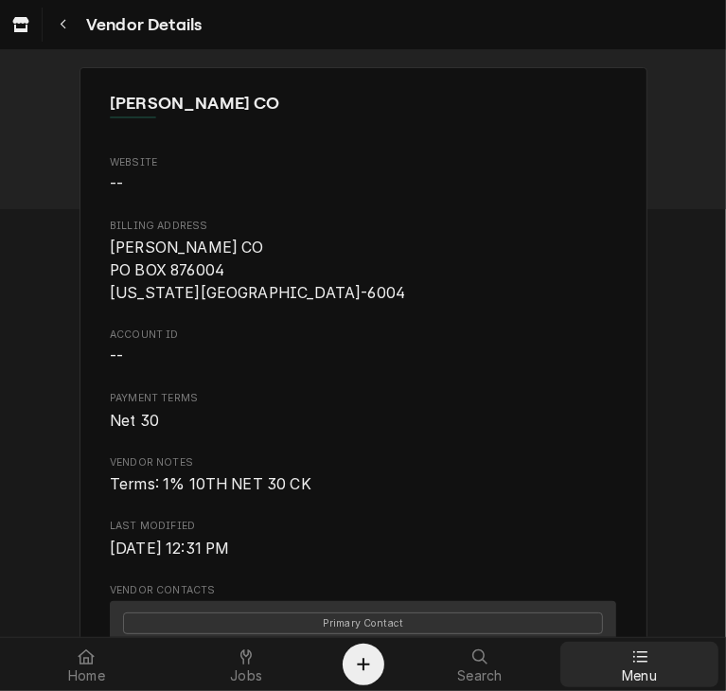
click at [647, 663] on div at bounding box center [639, 656] width 23 height 23
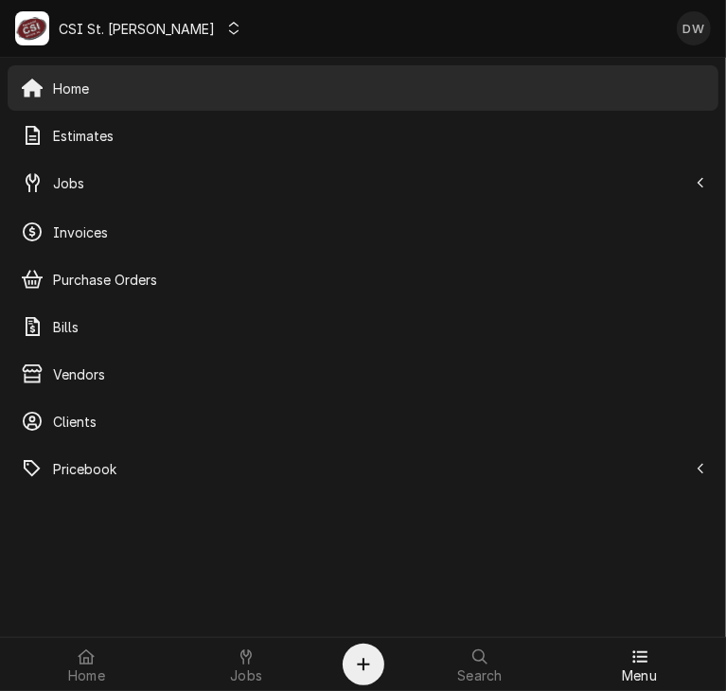
click at [158, 35] on div "C CSI St. Louis" at bounding box center [129, 28] width 243 height 49
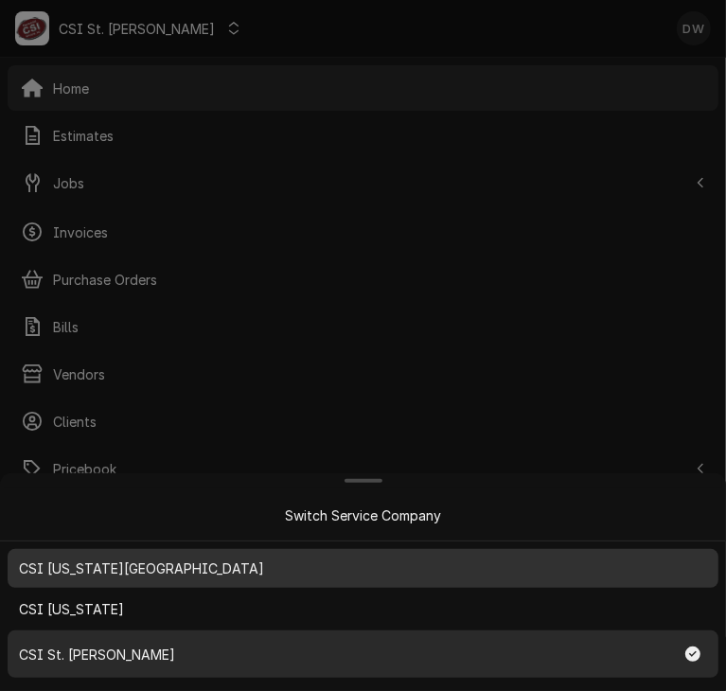
click at [144, 571] on div "CSI Kansas City" at bounding box center [362, 567] width 703 height 31
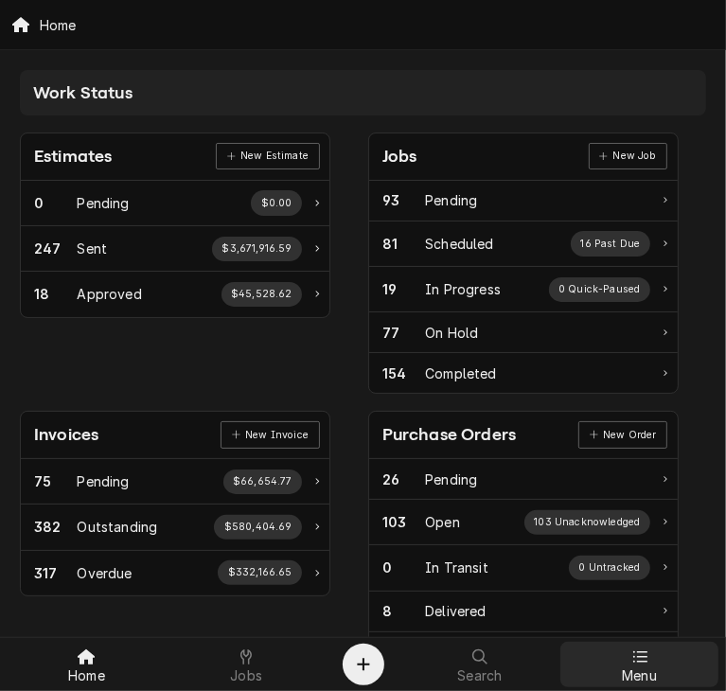
click at [629, 666] on div at bounding box center [639, 656] width 23 height 23
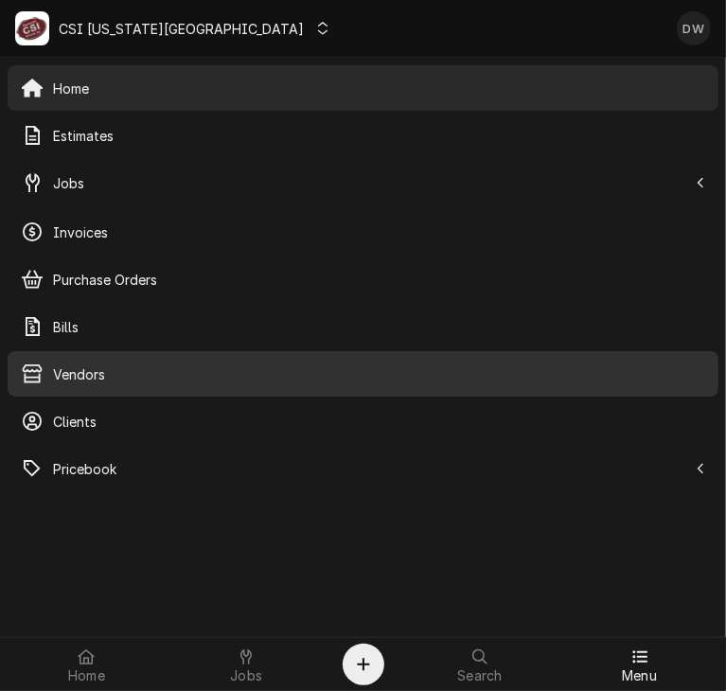
click at [95, 375] on span "Vendors" at bounding box center [379, 374] width 652 height 20
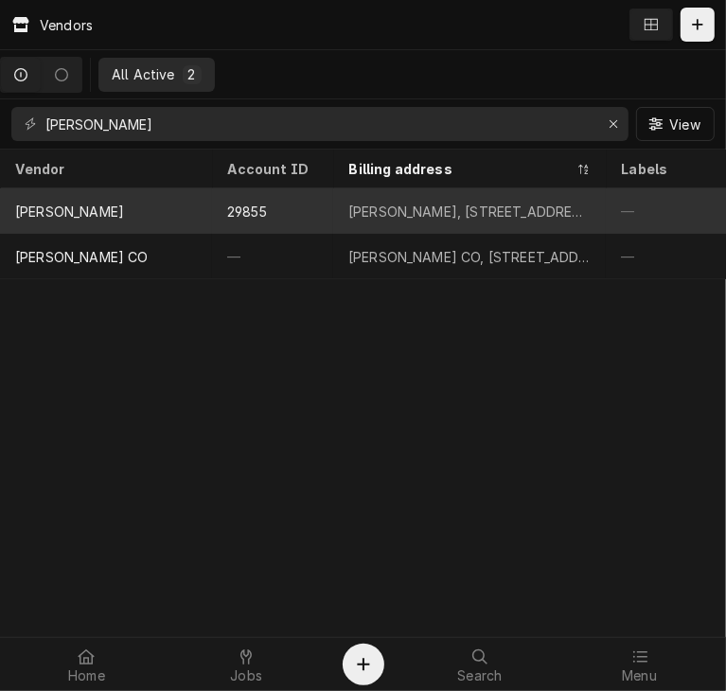
click at [98, 190] on div "[PERSON_NAME]" at bounding box center [106, 210] width 212 height 45
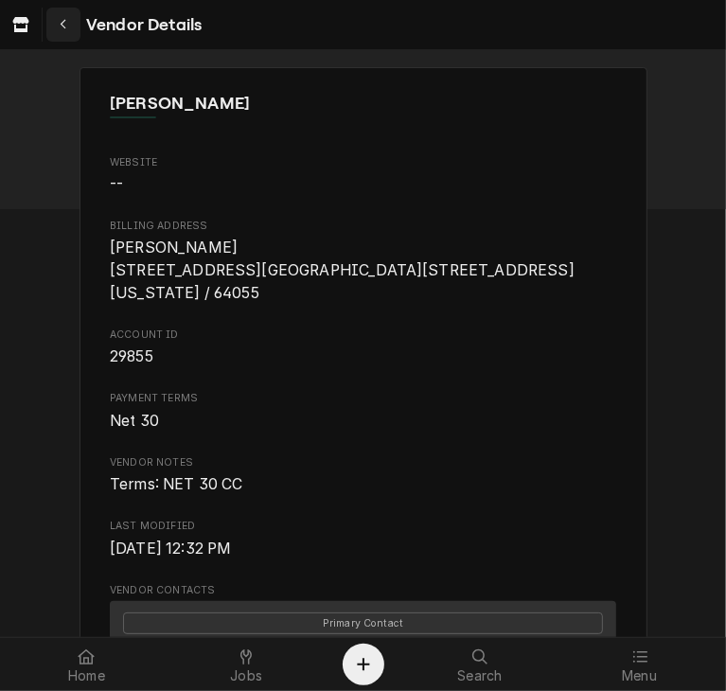
click at [64, 24] on icon "Navigate back" at bounding box center [64, 24] width 9 height 13
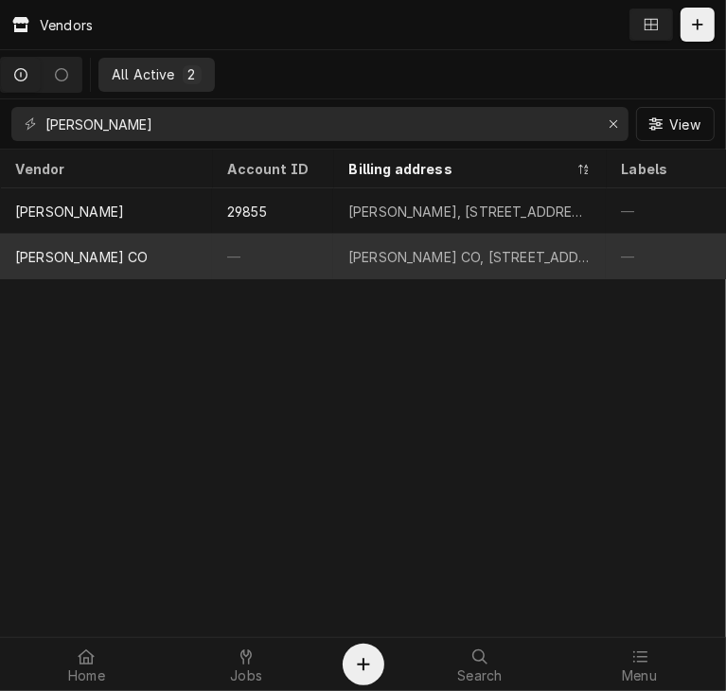
click at [254, 273] on div "—" at bounding box center [272, 256] width 121 height 45
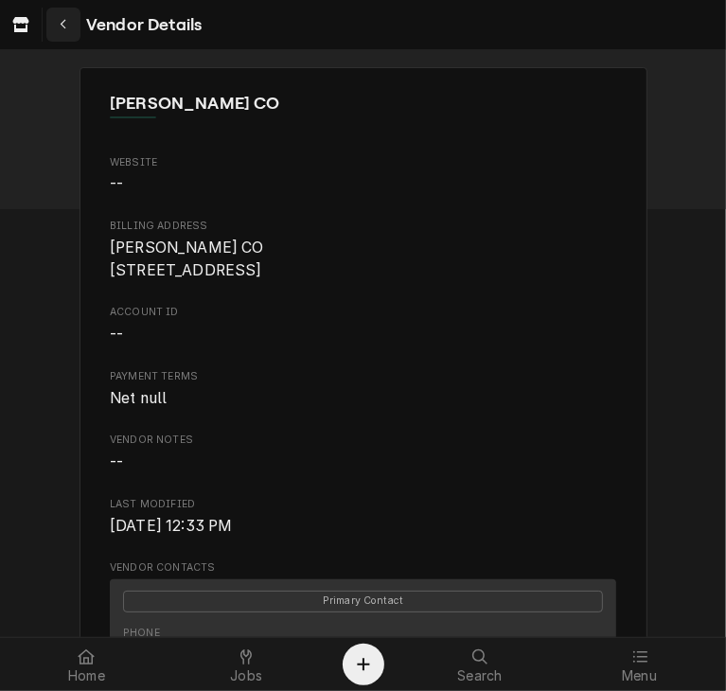
click at [57, 21] on div "Navigate back" at bounding box center [63, 24] width 19 height 19
